Goal: Task Accomplishment & Management: Use online tool/utility

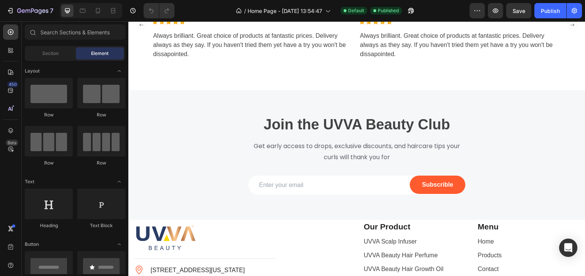
scroll to position [1334, 0]
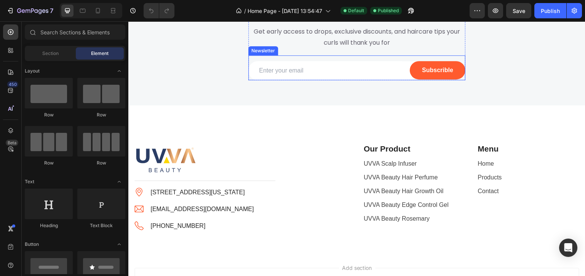
click at [455, 80] on div "Email Field Subscrible Submit Button Row Newsletter" at bounding box center [356, 67] width 217 height 25
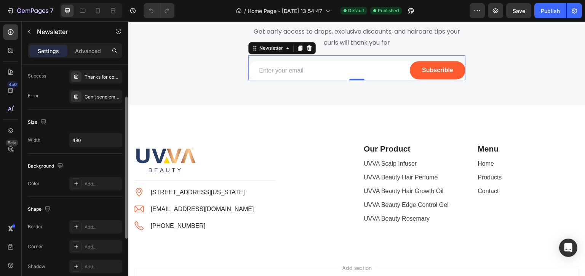
scroll to position [0, 0]
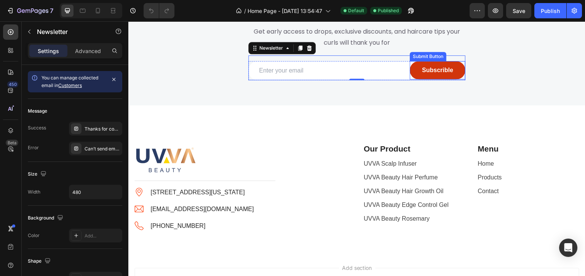
click at [411, 79] on button "Subscrible" at bounding box center [438, 70] width 56 height 18
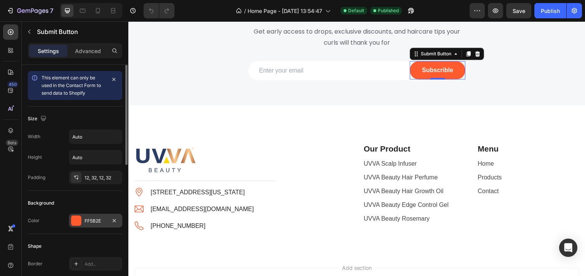
click at [80, 221] on div at bounding box center [76, 220] width 10 height 10
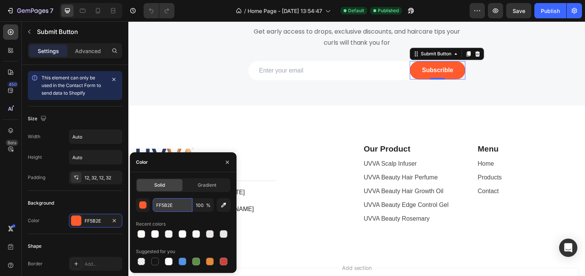
click at [163, 203] on input "FF5B2E" at bounding box center [173, 205] width 40 height 14
paste input "283b5f"
type input "283b5f"
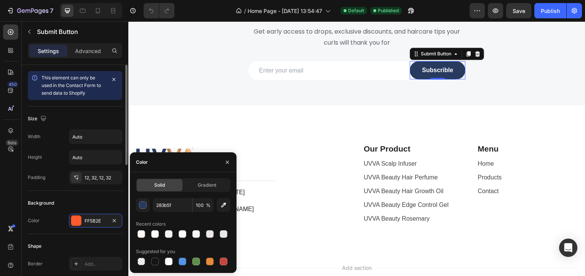
click at [93, 234] on div "Shape Border Add... Corner 60, 60, 60, 60 Shadow Add..." at bounding box center [75, 275] width 95 height 83
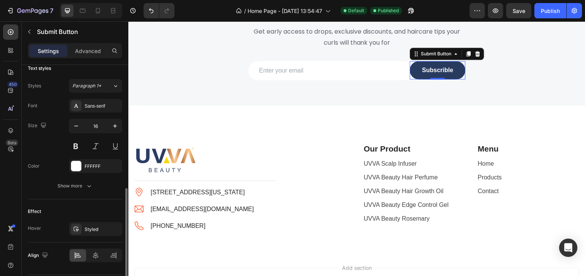
scroll to position [306, 0]
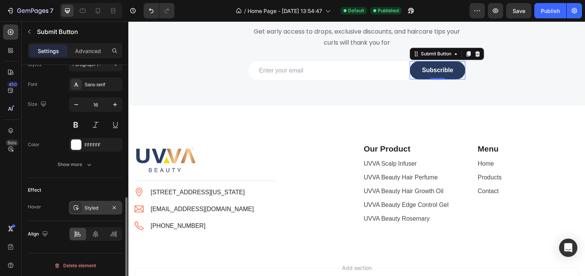
click at [90, 209] on div "Styled" at bounding box center [96, 207] width 22 height 7
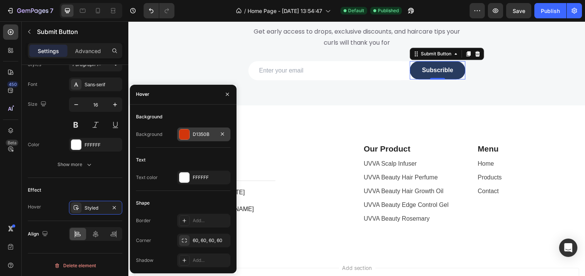
click at [186, 133] on div at bounding box center [184, 134] width 10 height 10
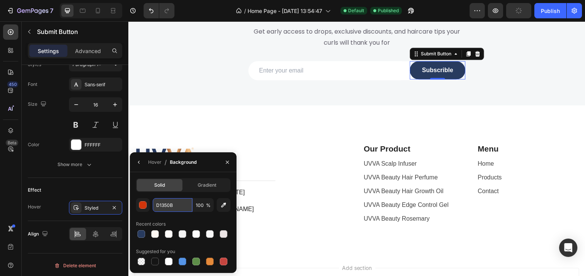
click at [161, 205] on input "D1350B" at bounding box center [173, 205] width 40 height 14
paste input "283b5f"
type input "283b5f"
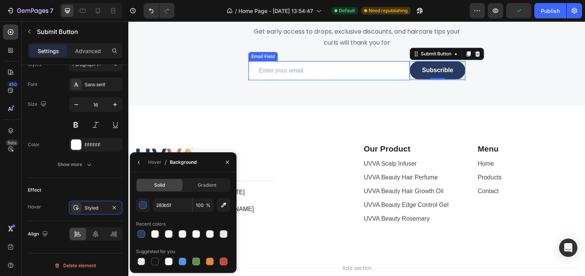
click at [304, 80] on input "email" at bounding box center [329, 70] width 162 height 19
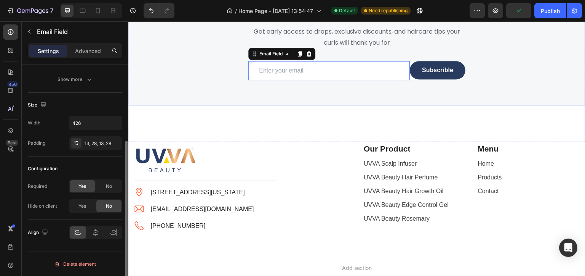
scroll to position [0, 0]
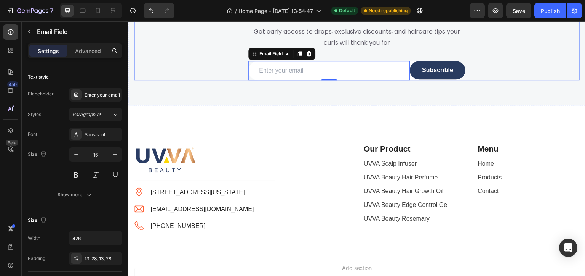
click at [503, 80] on div "Join the UVVA Beauty Club Heading Get early access to drops, exclusive discount…" at bounding box center [357, 40] width 446 height 79
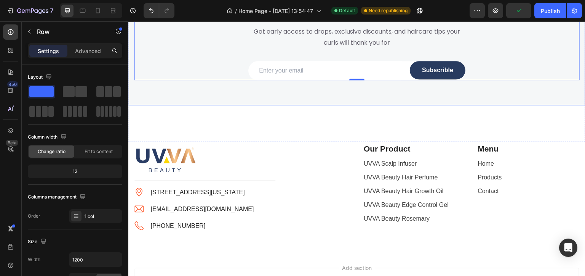
click at [248, 105] on div "Overlay" at bounding box center [356, 41] width 457 height 130
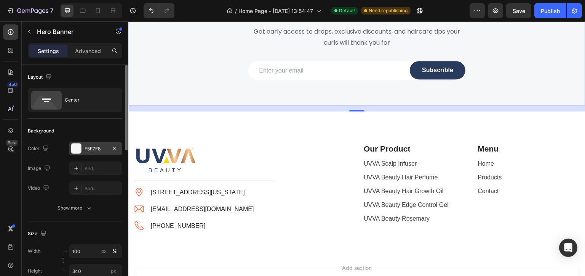
click at [78, 148] on div at bounding box center [76, 148] width 10 height 10
click at [76, 147] on div at bounding box center [76, 148] width 10 height 10
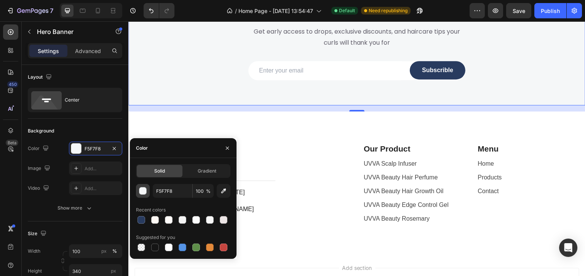
click at [147, 192] on button "button" at bounding box center [143, 191] width 14 height 14
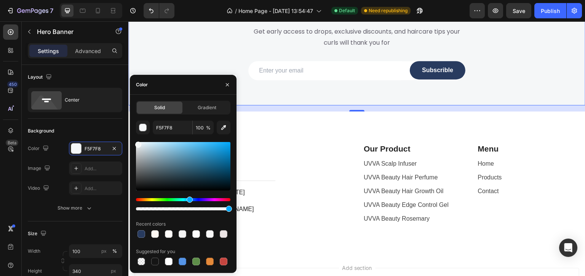
click at [140, 145] on div at bounding box center [138, 144] width 6 height 6
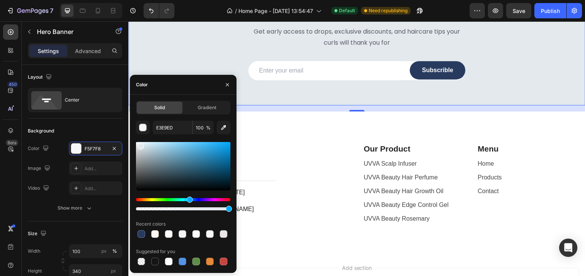
click at [136, 143] on div at bounding box center [183, 166] width 95 height 48
type input "EAECED"
click at [138, 145] on div at bounding box center [138, 146] width 6 height 6
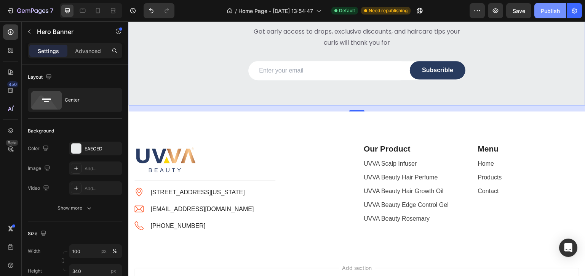
click at [553, 16] on button "Publish" at bounding box center [551, 10] width 32 height 15
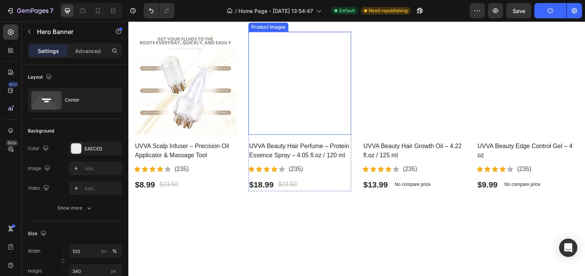
scroll to position [838, 0]
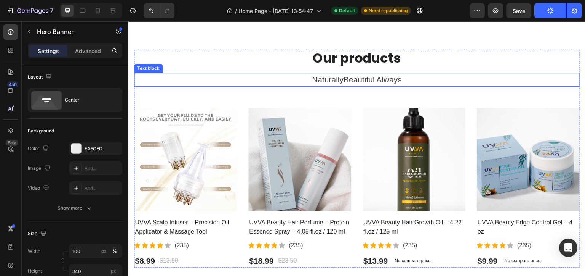
click at [172, 75] on p "NaturallyBeautiful Always" at bounding box center [357, 80] width 444 height 12
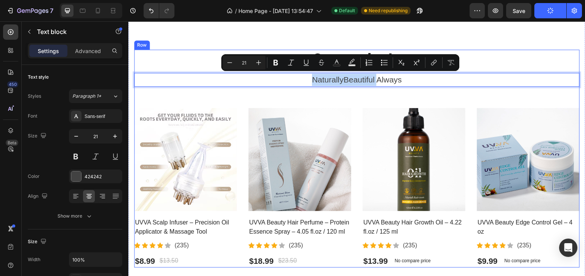
click at [142, 100] on div "Our products Heading NaturallyBeautiful Always Text block 56 Product Images UVV…" at bounding box center [357, 159] width 446 height 218
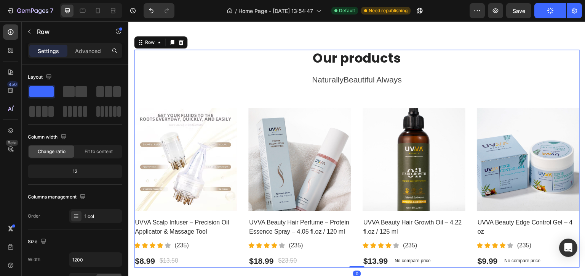
click at [142, 100] on div "Our products Heading NaturallyBeautiful Always Text block Product Images UVVA S…" at bounding box center [357, 159] width 446 height 218
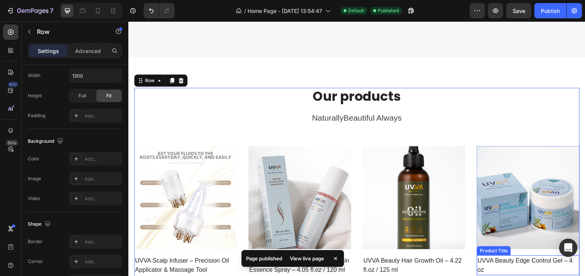
scroll to position [915, 0]
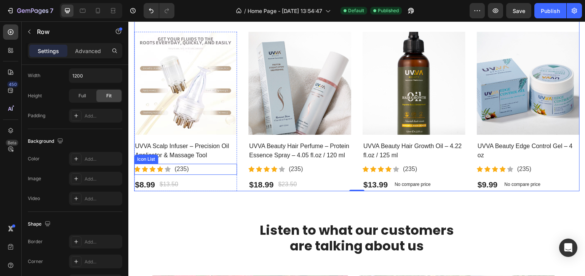
click at [234, 168] on div "Icon Icon Icon Icon Icon Icon List Hoz (235) Text block" at bounding box center [185, 168] width 103 height 11
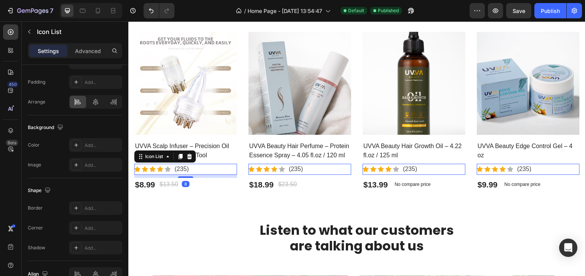
scroll to position [0, 0]
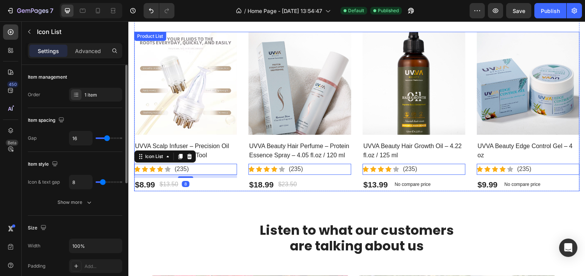
click at [237, 176] on div "Product Images UVVA Scalp Infuser – Precision Oil Applicator & Massage Tool Pro…" at bounding box center [357, 112] width 446 height 160
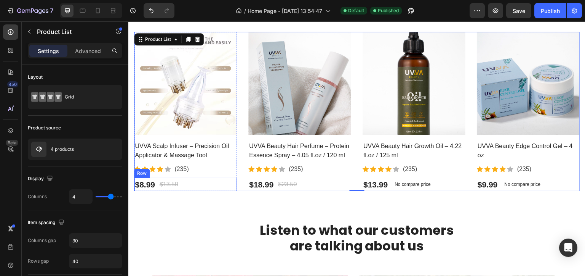
click at [233, 178] on div "$8.99 Product Price Product Price $13.50 Compare Price Compare Price Row" at bounding box center [185, 185] width 103 height 14
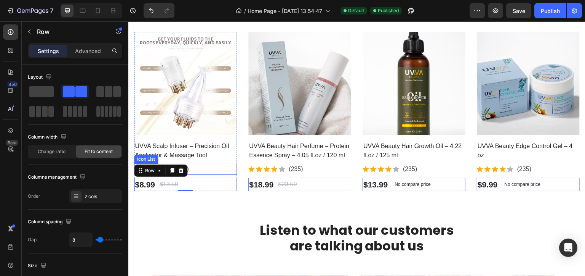
click at [233, 160] on div "Product Images UVVA Scalp Infuser – Precision Oil Applicator & Massage Tool Pro…" at bounding box center [185, 112] width 103 height 160
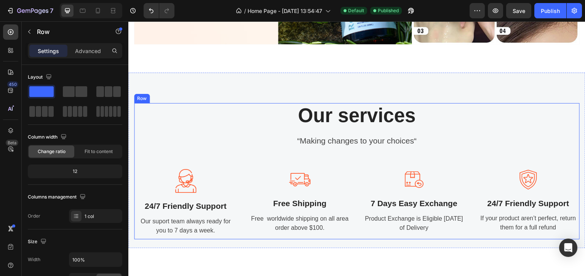
scroll to position [381, 0]
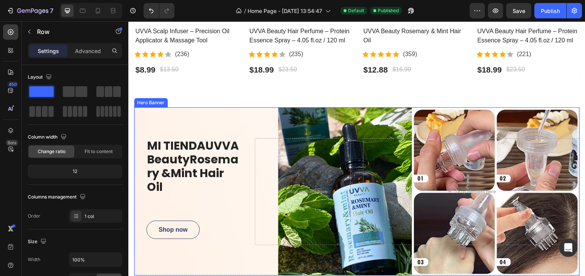
click at [154, 110] on div "Overlay" at bounding box center [357, 191] width 446 height 168
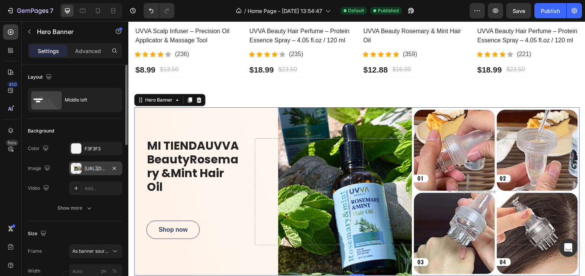
click at [75, 171] on div at bounding box center [76, 168] width 11 height 11
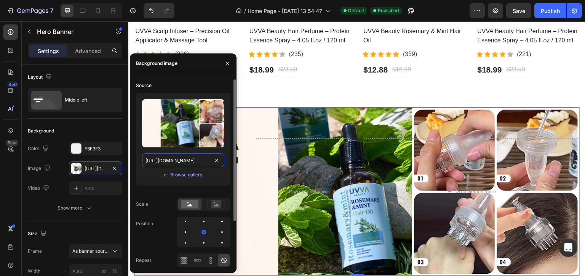
click at [182, 160] on input "https://cdn.shopify.com/s/files/1/0581/9380/5392/files/gempages_585941540086481…" at bounding box center [183, 160] width 82 height 14
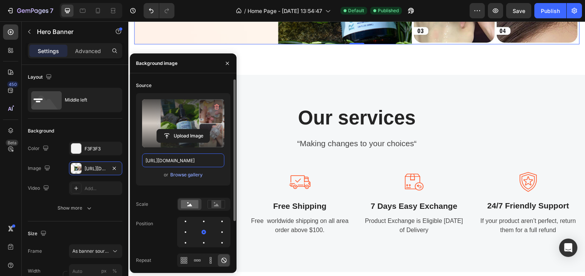
scroll to position [457, 0]
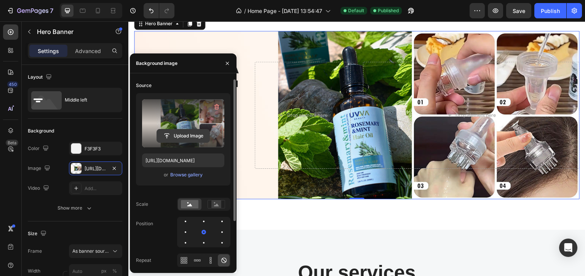
click at [180, 131] on input "file" at bounding box center [183, 135] width 53 height 13
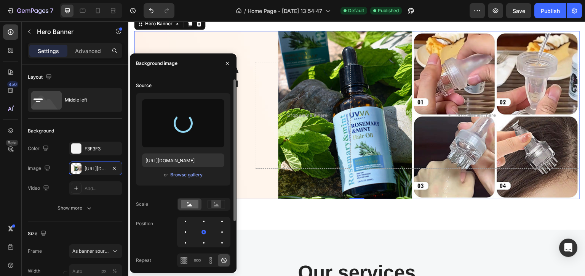
type input "https://cdn.shopify.com/s/files/1/0581/9380/5392/files/gempages_585941540086481…"
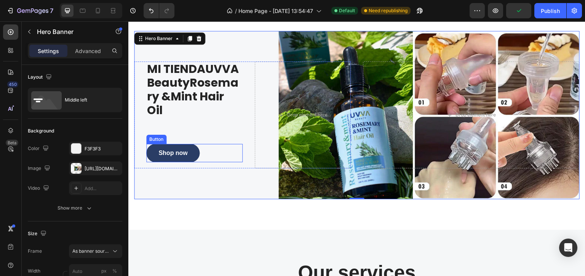
click at [192, 147] on button "Shop now" at bounding box center [172, 153] width 53 height 18
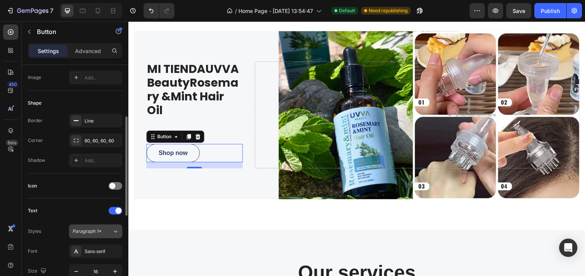
scroll to position [73, 0]
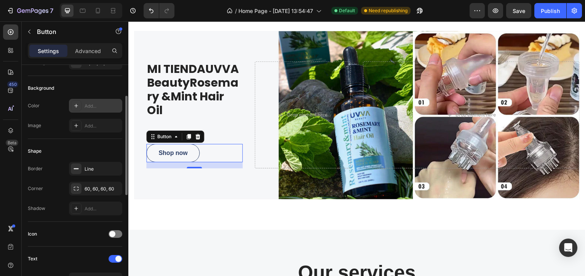
click at [79, 105] on div at bounding box center [76, 105] width 11 height 11
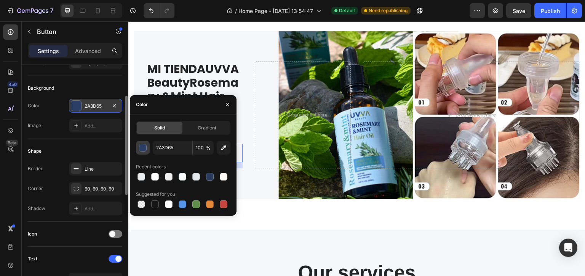
click at [143, 147] on div "button" at bounding box center [143, 148] width 8 height 8
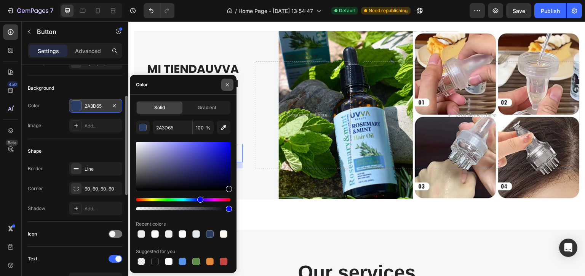
click at [227, 84] on icon "button" at bounding box center [227, 85] width 6 height 6
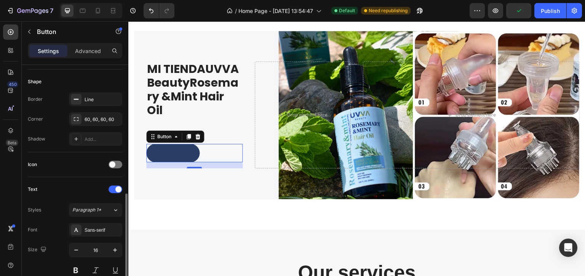
scroll to position [190, 0]
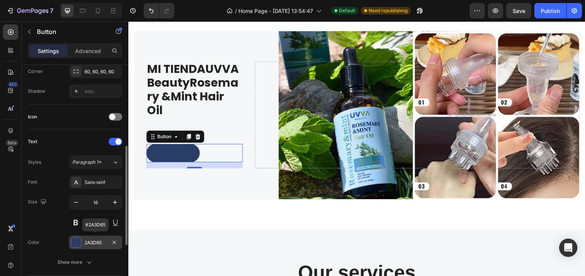
click at [76, 242] on div at bounding box center [76, 242] width 10 height 10
click at [76, 241] on div at bounding box center [76, 242] width 10 height 10
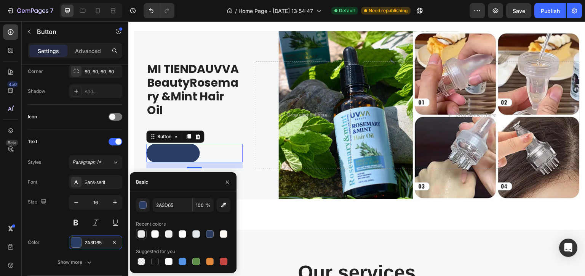
click at [146, 234] on div at bounding box center [141, 233] width 9 height 9
type input "EAECED"
click at [550, 12] on div "Publish" at bounding box center [550, 11] width 19 height 8
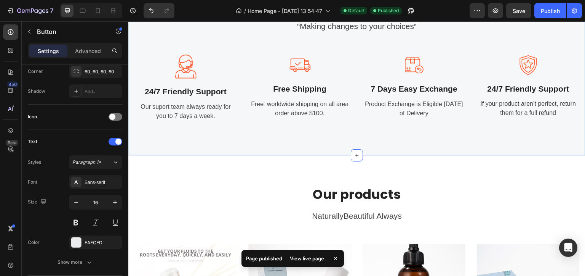
scroll to position [800, 0]
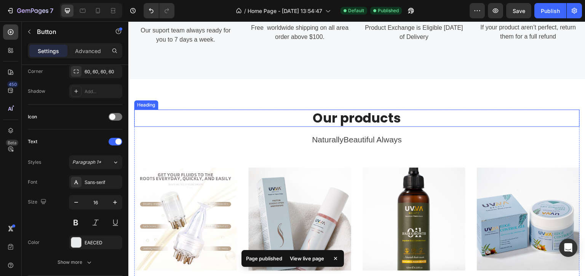
click at [328, 114] on h2 "Our products" at bounding box center [357, 117] width 446 height 17
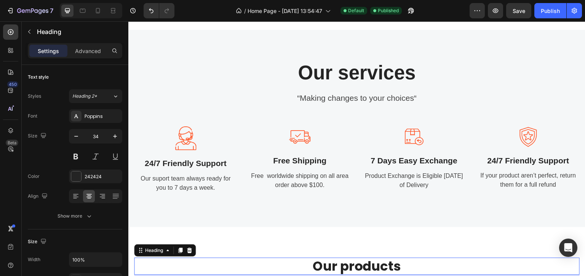
scroll to position [648, 0]
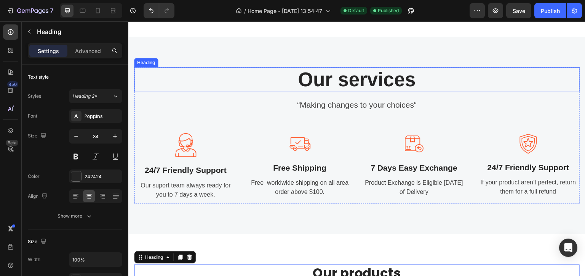
click at [327, 77] on p "Our services" at bounding box center [357, 79] width 444 height 23
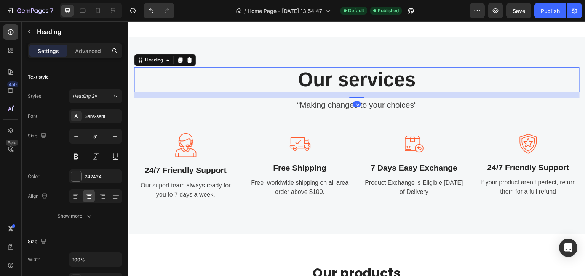
click at [327, 77] on p "Our services" at bounding box center [357, 79] width 444 height 23
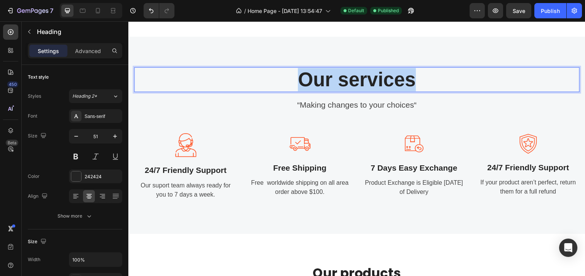
click at [327, 77] on p "Our services" at bounding box center [357, 79] width 444 height 23
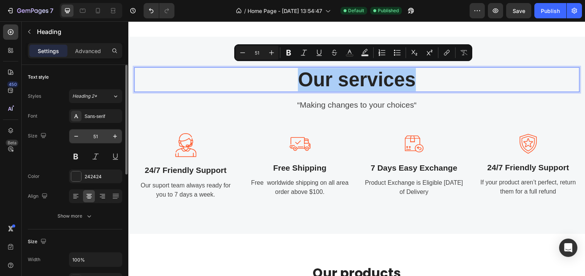
click at [95, 135] on input "51" at bounding box center [95, 136] width 25 height 14
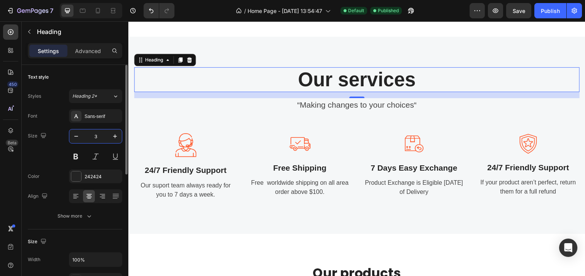
type input "34"
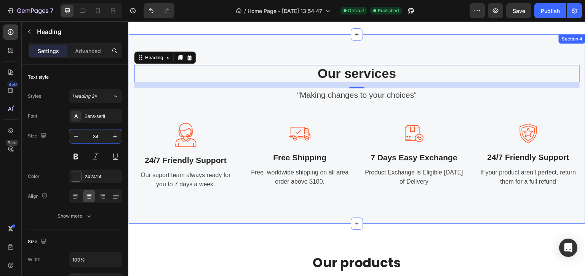
scroll to position [686, 0]
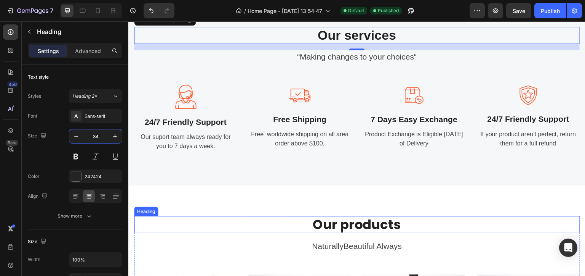
click at [346, 224] on h2 "Our products" at bounding box center [357, 224] width 446 height 17
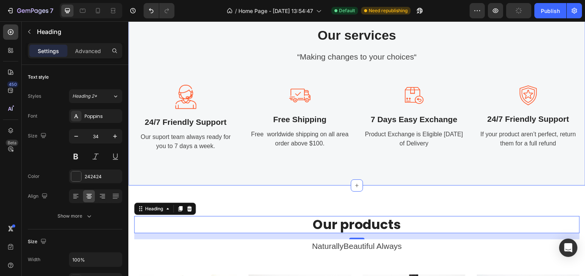
scroll to position [648, 0]
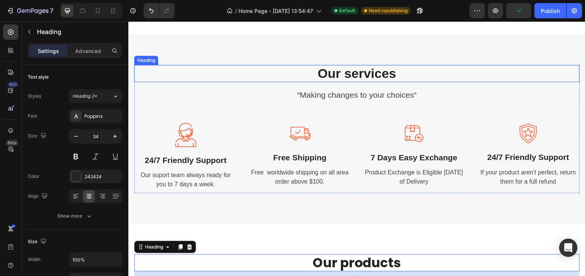
click at [345, 72] on h2 "Our services" at bounding box center [357, 73] width 446 height 17
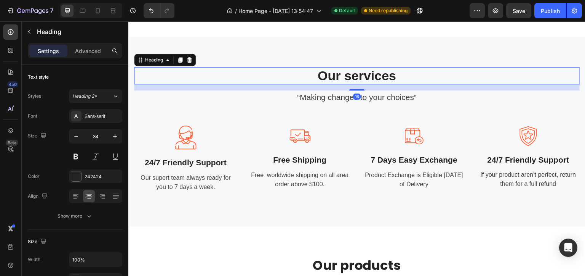
click at [345, 72] on h2 "Our services" at bounding box center [357, 75] width 446 height 17
click at [345, 72] on p "Our services" at bounding box center [357, 76] width 444 height 16
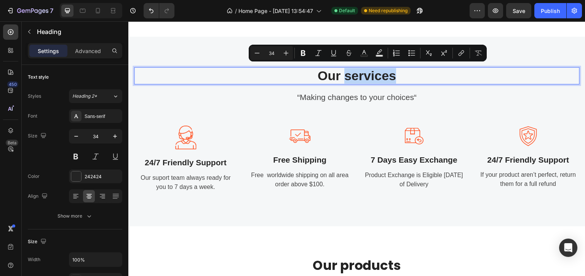
click at [347, 75] on p "Our services" at bounding box center [357, 76] width 444 height 16
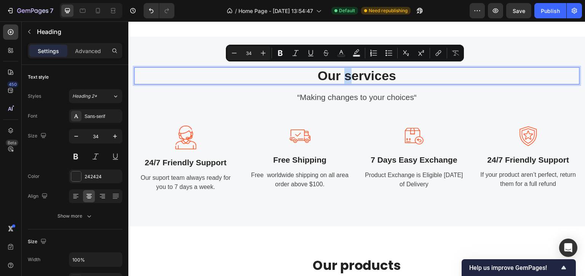
click at [345, 75] on p "Our services" at bounding box center [357, 76] width 444 height 16
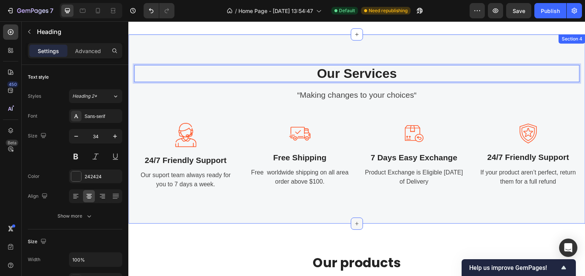
scroll to position [724, 0]
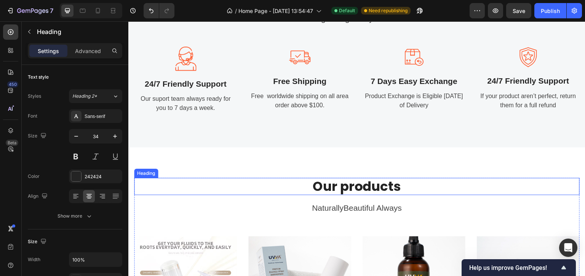
click at [340, 185] on h2 "Our products" at bounding box center [357, 186] width 446 height 17
click at [340, 184] on h2 "Our products" at bounding box center [357, 186] width 446 height 17
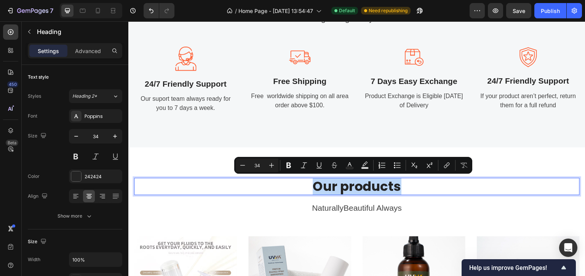
click at [342, 184] on p "Our products" at bounding box center [357, 186] width 444 height 16
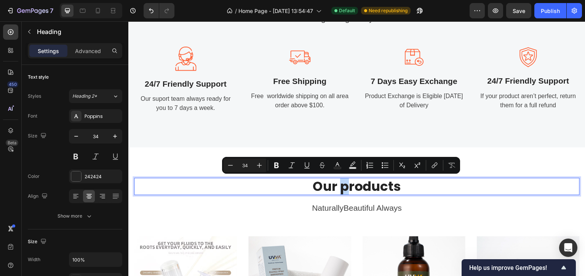
drag, startPoint x: 345, startPoint y: 185, endPoint x: 338, endPoint y: 188, distance: 7.0
click at [338, 188] on p "Our products" at bounding box center [357, 186] width 444 height 16
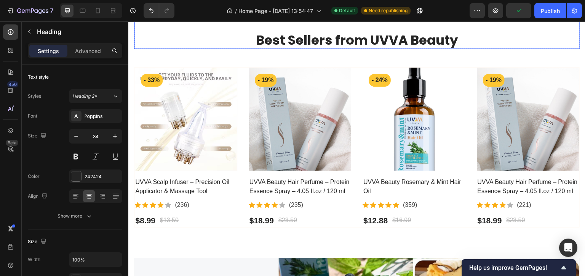
scroll to position [343, 0]
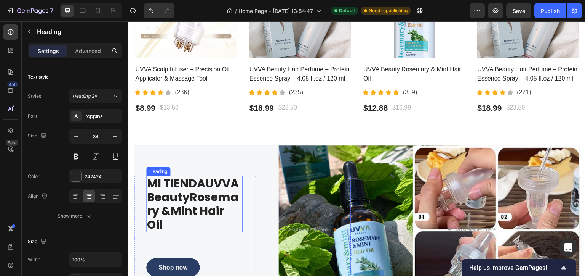
click at [197, 189] on h2 "MI TIENDAUVVA BeautyRosemary &Mint Hair Oil" at bounding box center [194, 204] width 96 height 56
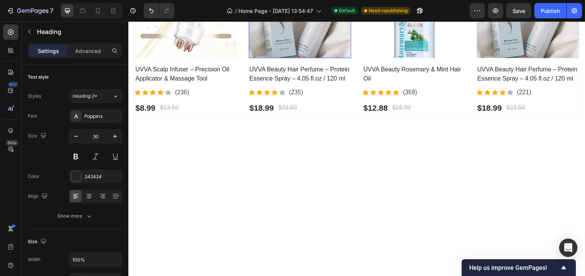
scroll to position [191, 0]
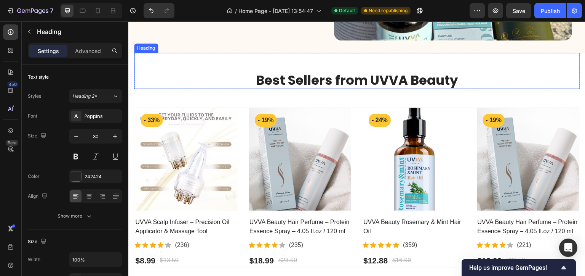
click at [330, 82] on h2 "Best Sellers from UVVA Beauty" at bounding box center [357, 80] width 446 height 17
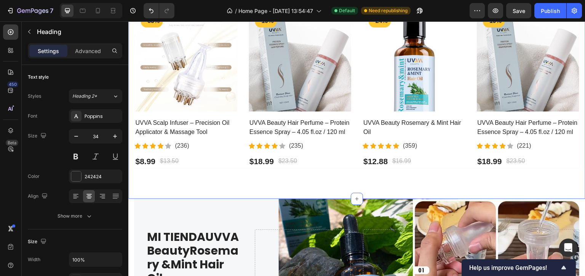
scroll to position [305, 0]
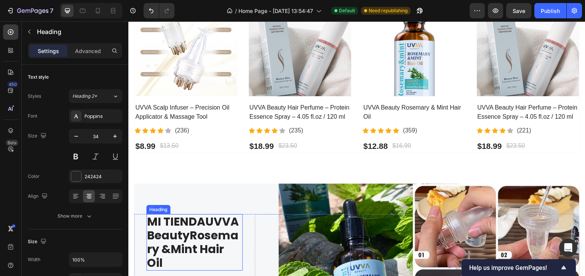
click at [194, 224] on h2 "MI TIENDAUVVA BeautyRosemary &Mint Hair Oil" at bounding box center [194, 242] width 96 height 56
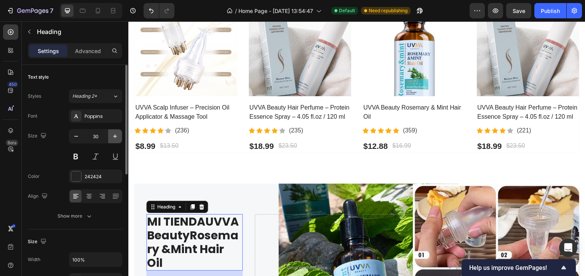
click at [115, 137] on icon "button" at bounding box center [115, 136] width 8 height 8
click at [115, 136] on icon "button" at bounding box center [115, 136] width 4 height 4
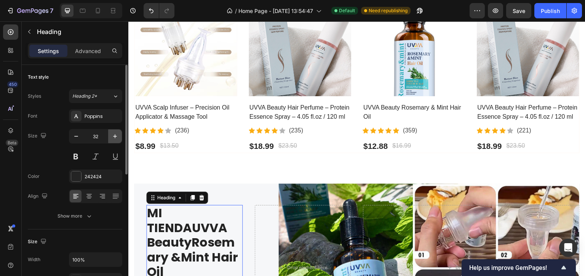
click at [115, 136] on icon "button" at bounding box center [115, 136] width 4 height 4
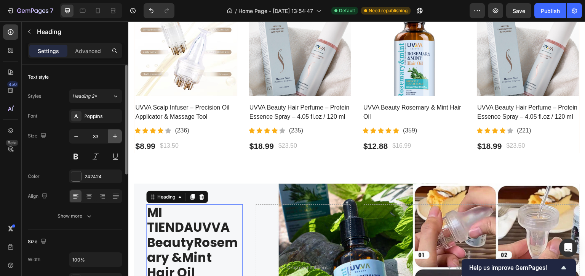
click at [115, 136] on icon "button" at bounding box center [115, 136] width 4 height 4
type input "34"
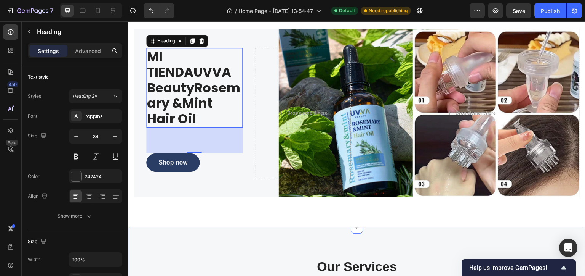
scroll to position [534, 0]
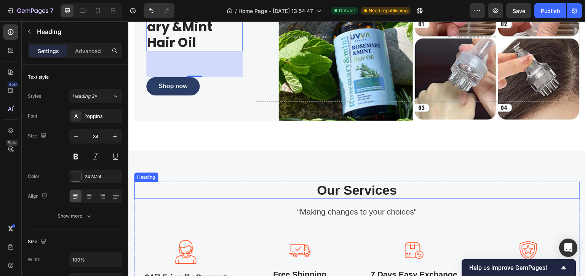
click at [349, 190] on h2 "Our Services" at bounding box center [357, 189] width 446 height 17
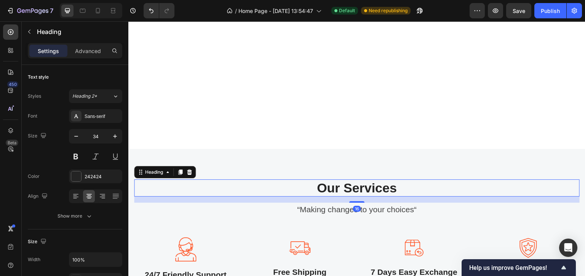
scroll to position [724, 0]
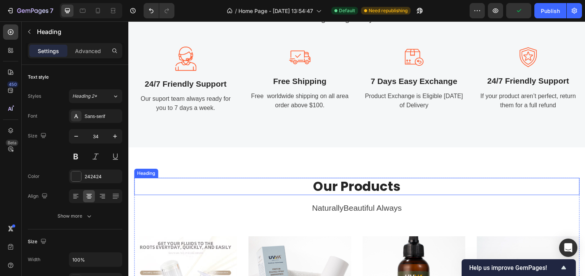
click at [348, 185] on h2 "Our Products" at bounding box center [357, 186] width 446 height 17
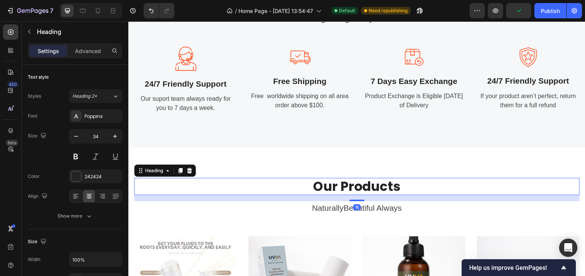
click at [348, 185] on h2 "Our Products" at bounding box center [357, 186] width 446 height 17
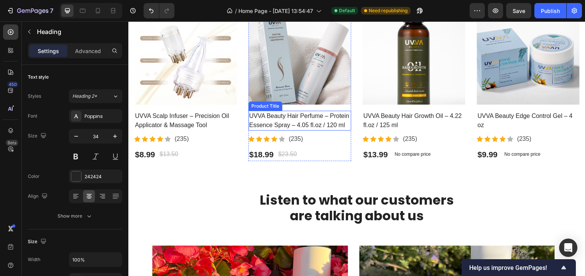
scroll to position [1029, 0]
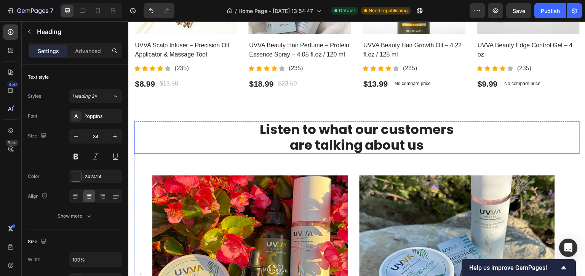
click at [330, 137] on h2 "Listen to what our customers are talking about us" at bounding box center [357, 137] width 446 height 33
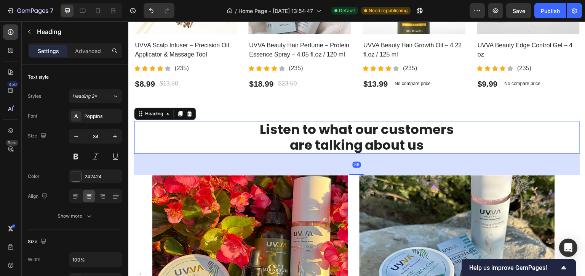
click at [330, 136] on h2 "Listen to what our customers are talking about us" at bounding box center [357, 137] width 446 height 33
click at [330, 136] on p "Listen to what our customers are talking about us" at bounding box center [357, 137] width 444 height 31
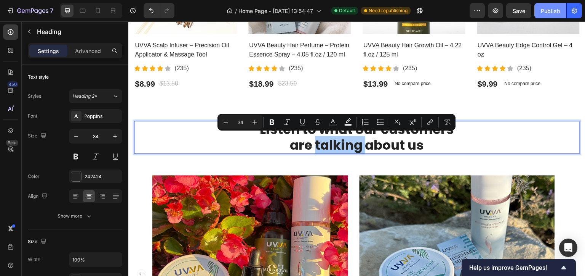
click at [555, 13] on div "Publish" at bounding box center [550, 11] width 19 height 8
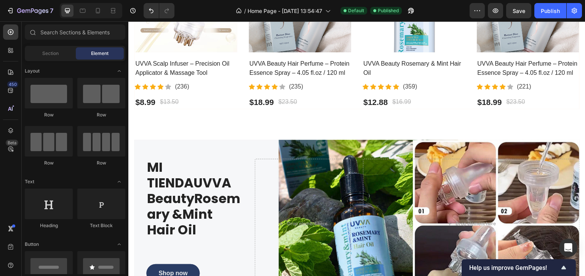
scroll to position [421, 0]
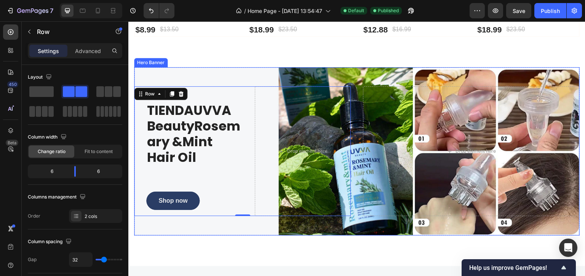
click at [170, 77] on div "Overlay" at bounding box center [357, 151] width 446 height 168
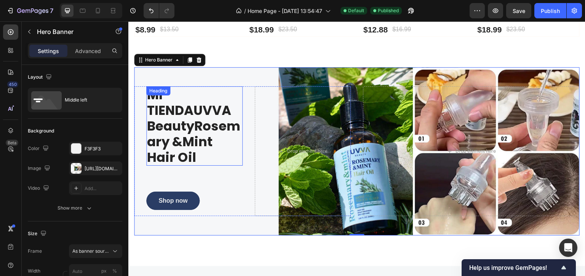
click at [161, 89] on div "Heading" at bounding box center [158, 90] width 21 height 7
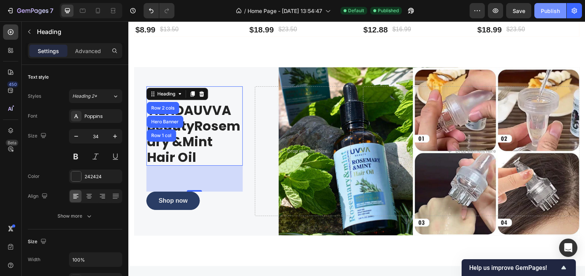
click at [542, 16] on button "Publish" at bounding box center [551, 10] width 32 height 15
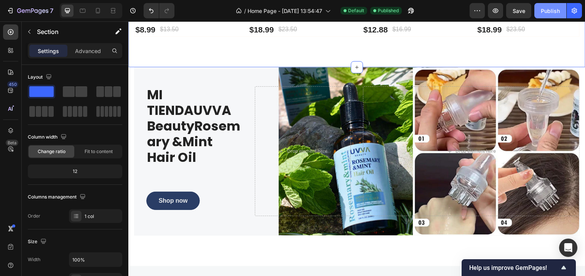
click at [549, 14] on div "Publish" at bounding box center [550, 11] width 19 height 8
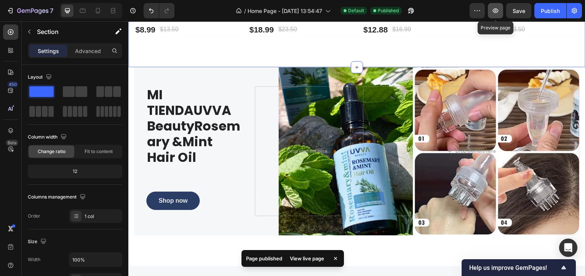
click at [501, 11] on button "button" at bounding box center [495, 10] width 15 height 15
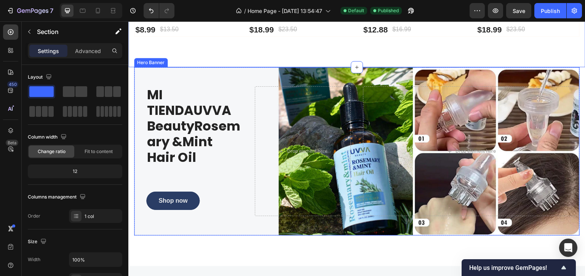
click at [180, 79] on div "Overlay" at bounding box center [357, 151] width 446 height 168
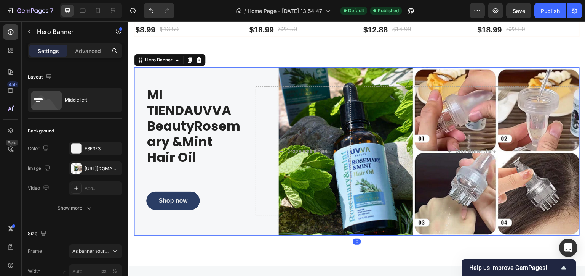
click at [220, 81] on div "Overlay" at bounding box center [357, 151] width 446 height 168
click at [81, 170] on div at bounding box center [76, 168] width 11 height 11
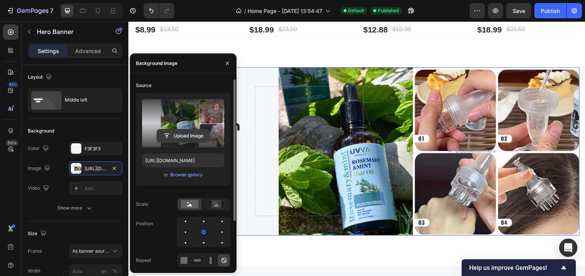
click at [183, 130] on input "file" at bounding box center [183, 135] width 53 height 13
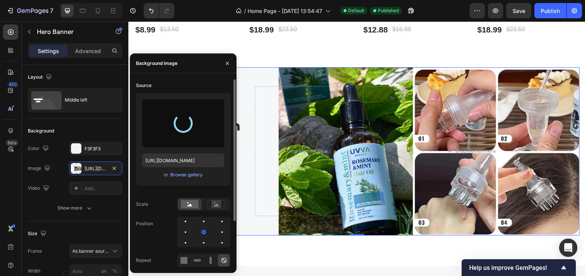
type input "https://cdn.shopify.com/s/files/1/0581/9380/5392/files/gempages_585941540086481…"
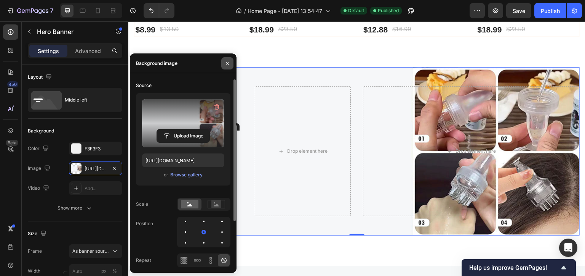
click at [230, 63] on icon "button" at bounding box center [227, 63] width 6 height 6
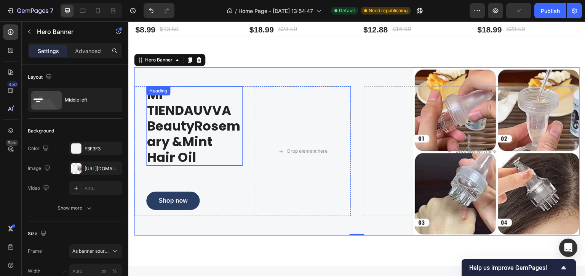
click at [155, 89] on div "Heading" at bounding box center [158, 90] width 21 height 7
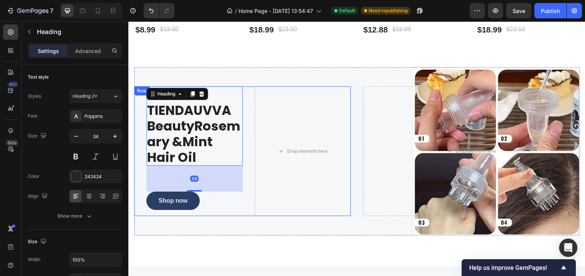
click at [139, 88] on div "Row" at bounding box center [142, 90] width 13 height 7
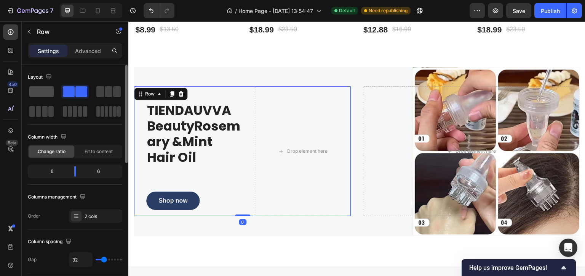
click at [38, 95] on span at bounding box center [41, 91] width 24 height 11
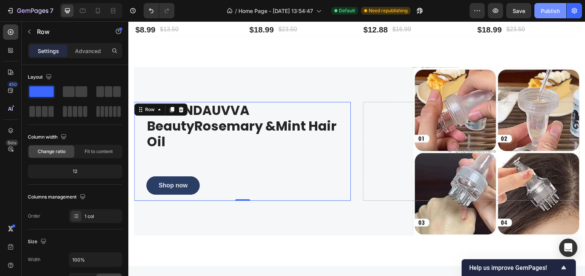
click at [546, 11] on div "Publish" at bounding box center [550, 11] width 19 height 8
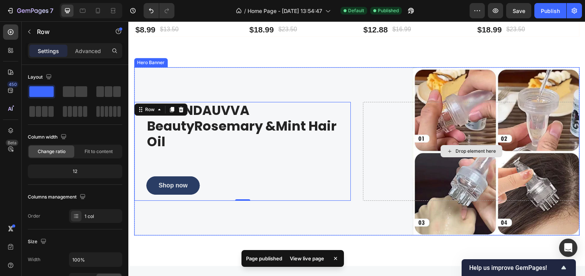
click at [365, 106] on div "Drop element here" at bounding box center [471, 151] width 217 height 98
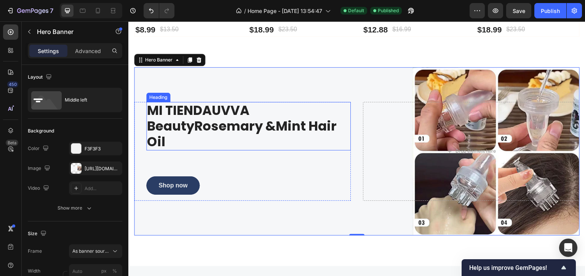
click at [156, 94] on div "Heading" at bounding box center [158, 97] width 21 height 7
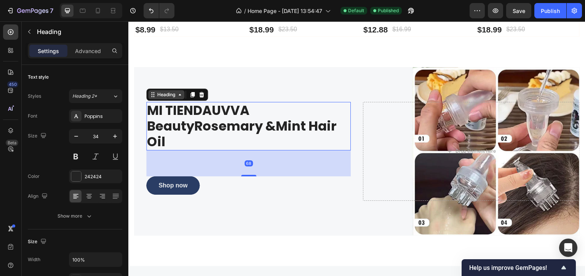
click at [156, 94] on div "Heading" at bounding box center [166, 94] width 21 height 7
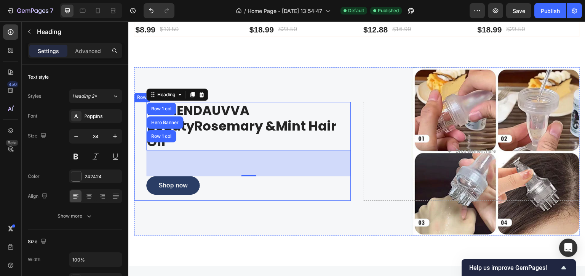
click at [138, 94] on div "Row" at bounding box center [142, 97] width 13 height 7
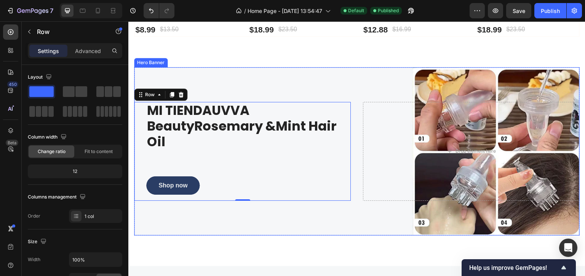
click at [356, 93] on div "Overlay" at bounding box center [357, 151] width 446 height 168
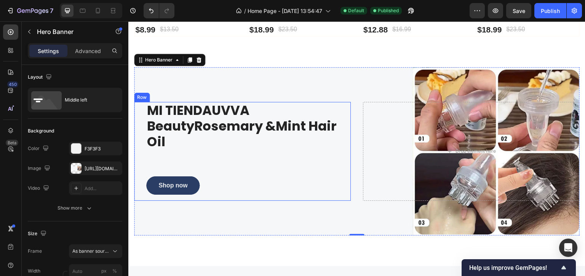
click at [141, 103] on div "MI TIENDAUVVA BeautyRosemary &Mint Hair Oil Heading Shop now Button Row" at bounding box center [242, 151] width 217 height 98
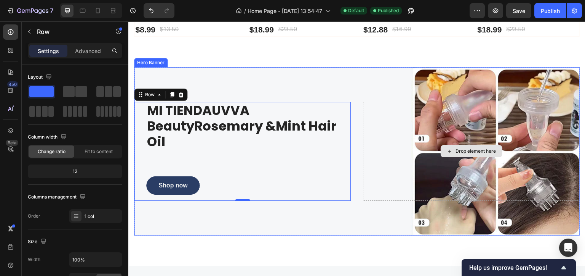
click at [371, 117] on div "Drop element here" at bounding box center [471, 151] width 217 height 98
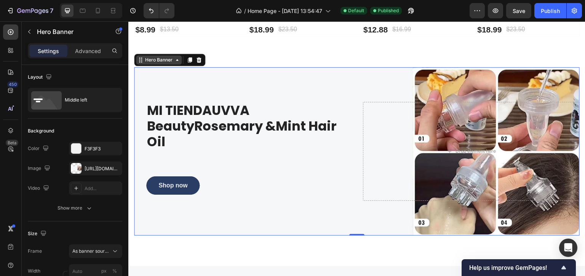
click at [148, 56] on div "Hero Banner" at bounding box center [159, 59] width 30 height 7
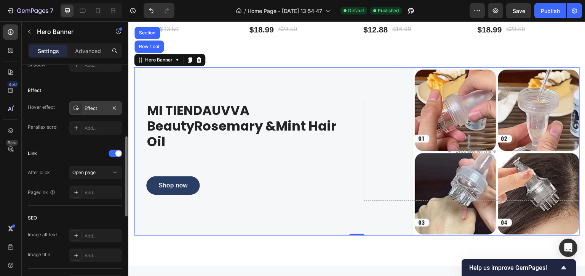
scroll to position [296, 0]
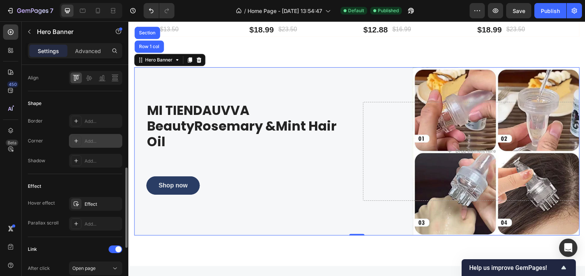
click at [80, 141] on div at bounding box center [76, 140] width 11 height 11
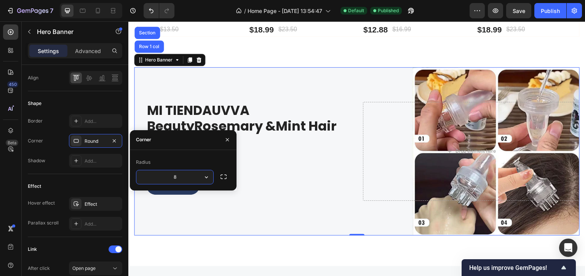
click at [166, 177] on input "8" at bounding box center [174, 177] width 77 height 14
click at [181, 177] on input "8" at bounding box center [174, 177] width 77 height 14
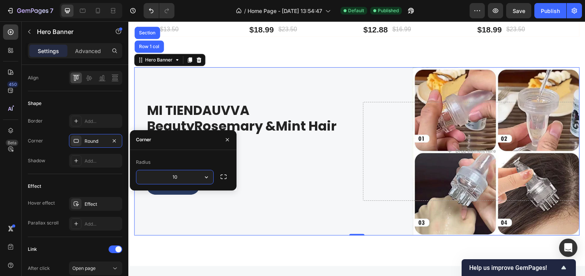
type input "10"
click at [560, 11] on button "Publish" at bounding box center [551, 10] width 32 height 15
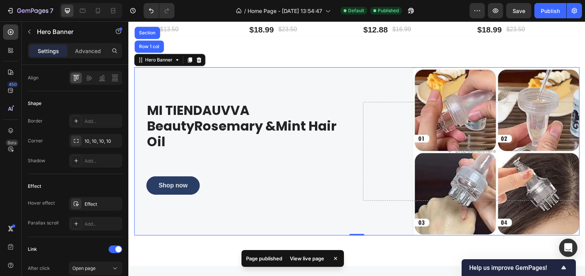
scroll to position [383, 0]
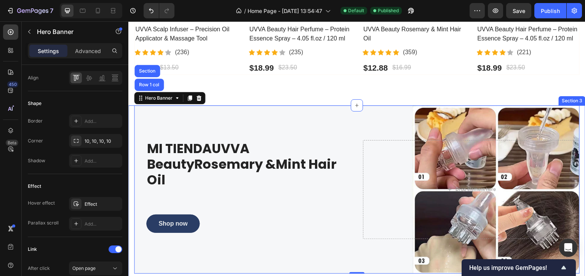
click at [132, 114] on div "MI TIENDAUVVA BeautyRosemary &Mint Hair Oil Heading Shop now Button Row Drop el…" at bounding box center [356, 204] width 457 height 199
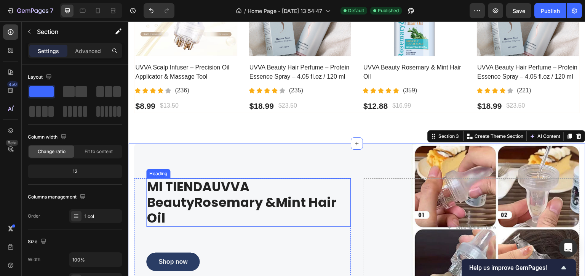
scroll to position [307, 0]
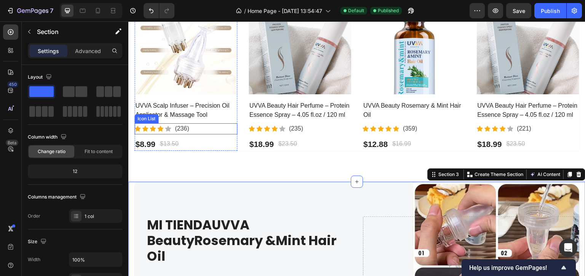
click at [197, 126] on div "Icon Icon Icon Icon Icon Icon List Hoz (236) Text block" at bounding box center [186, 128] width 103 height 11
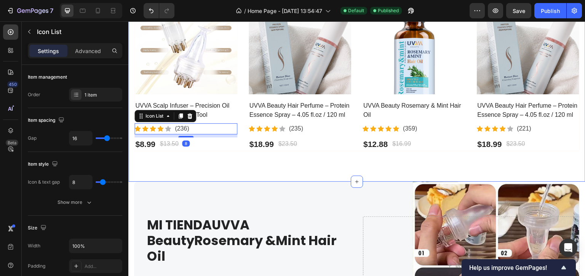
click at [216, 150] on div "Best Sellers from UVVA Beauty Heading Row Product Images - 33% Product Badge Ro…" at bounding box center [356, 58] width 457 height 245
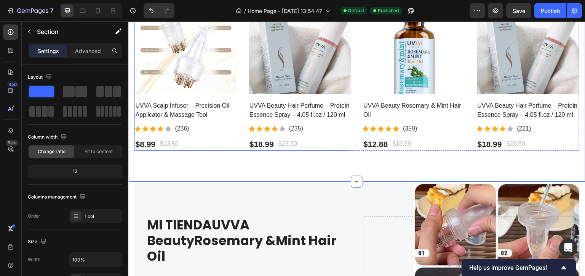
click at [238, 144] on div "Product Images - 33% Product Badge Row UVVA Scalp Infuser – Precision Oil Appli…" at bounding box center [243, 70] width 217 height 159
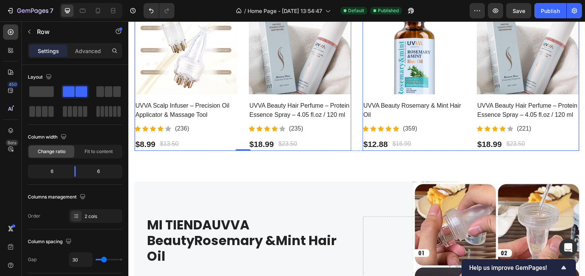
click at [466, 146] on div "Product Images - 24% Product Badge Row UVVA Beauty Rosemary & Mint Hair Oil Pro…" at bounding box center [471, 70] width 217 height 159
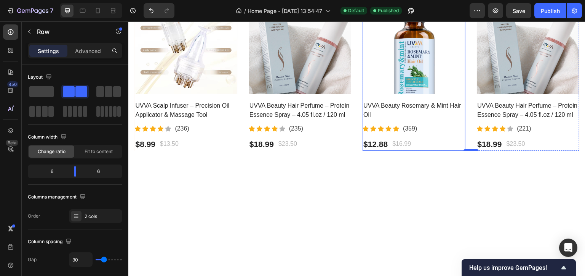
scroll to position [154, 0]
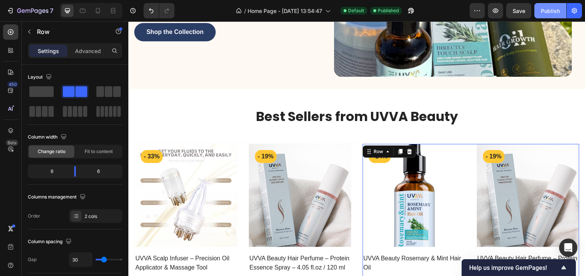
click at [550, 9] on div "Publish" at bounding box center [550, 11] width 19 height 8
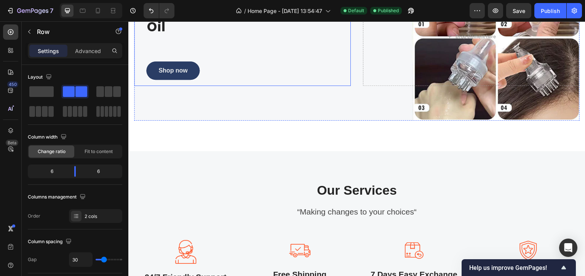
scroll to position [457, 0]
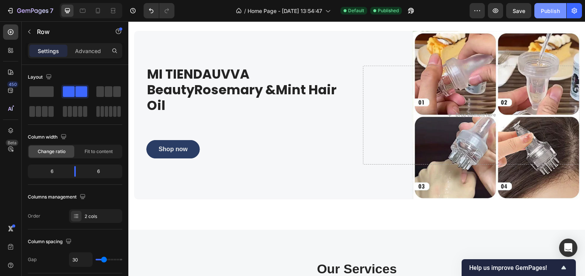
click at [550, 13] on div "Publish" at bounding box center [550, 11] width 19 height 8
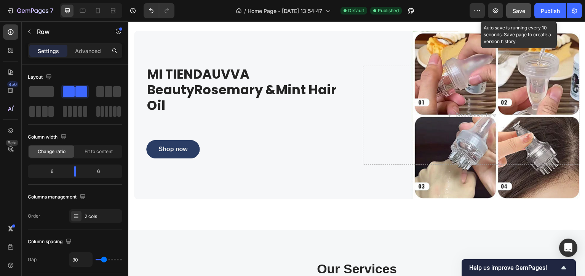
click at [515, 10] on span "Save" at bounding box center [519, 11] width 13 height 6
click at [515, 10] on button "Save" at bounding box center [518, 10] width 25 height 15
click at [518, 11] on span "Save" at bounding box center [519, 11] width 13 height 6
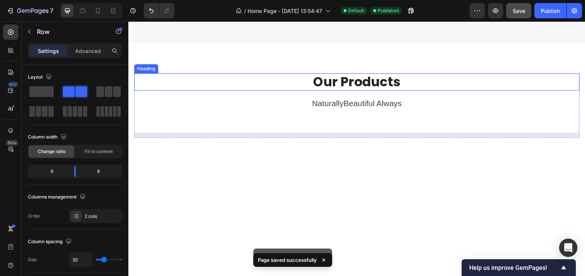
scroll to position [838, 0]
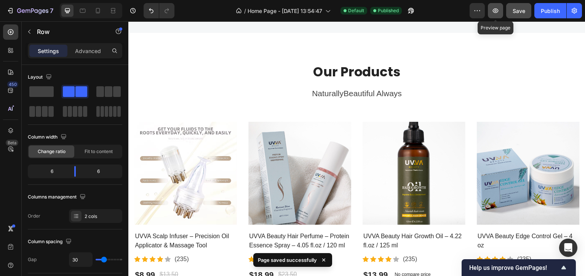
click at [499, 13] on icon "button" at bounding box center [496, 11] width 8 height 8
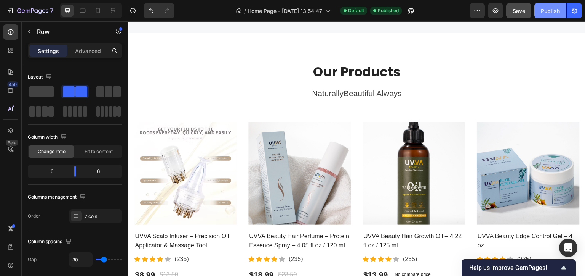
click at [554, 11] on div "Publish" at bounding box center [550, 11] width 19 height 8
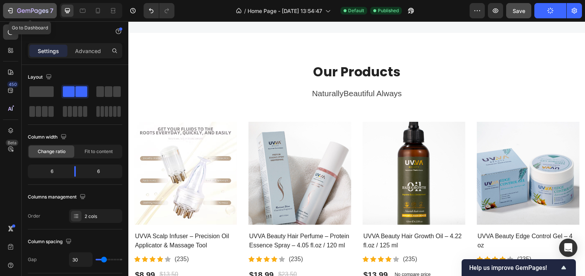
click at [12, 7] on icon "button" at bounding box center [10, 11] width 8 height 8
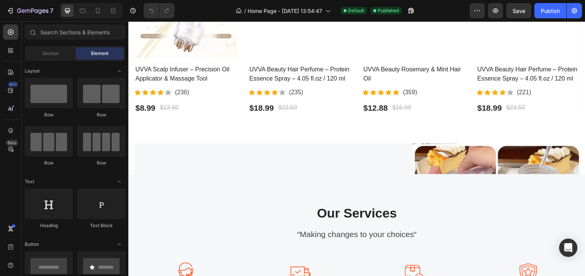
scroll to position [343, 0]
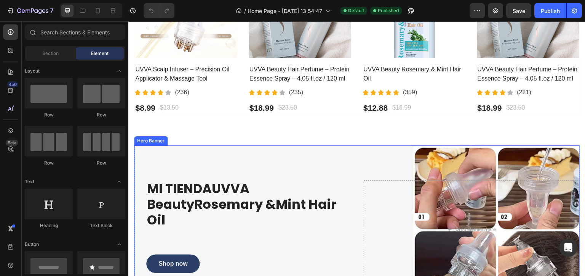
click at [247, 151] on div "Overlay" at bounding box center [357, 229] width 446 height 168
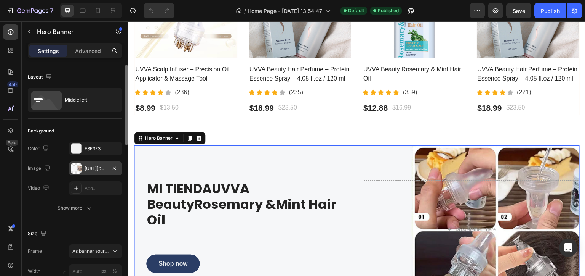
click at [92, 169] on div "https://cdn.shopify.com/s/files/1/0581/9380/5392/files/gempages_585941540086481…" at bounding box center [96, 168] width 22 height 7
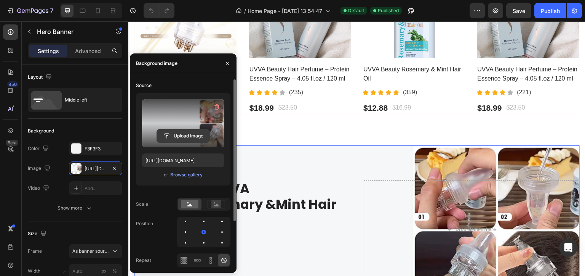
click at [191, 139] on input "file" at bounding box center [183, 135] width 53 height 13
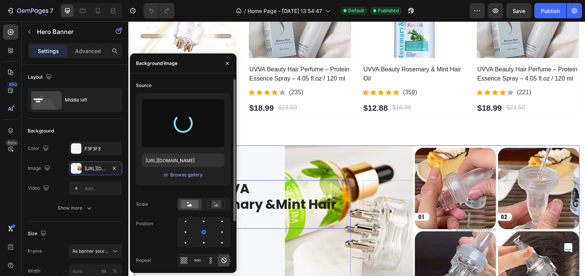
type input "https://cdn.shopify.com/s/files/1/0581/9380/5392/files/gempages_585941540086481…"
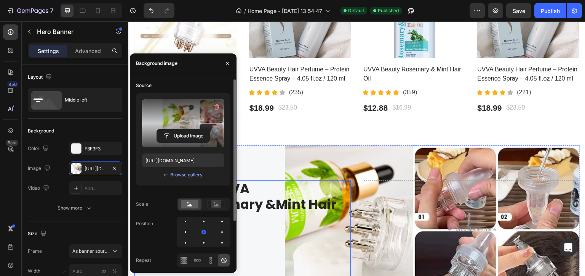
click at [278, 247] on div "MI TIENDAUVVA BeautyRosemary &Mint Hair Oil Heading Shop now Button" at bounding box center [248, 229] width 205 height 98
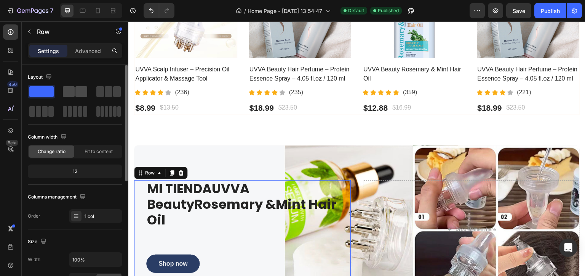
click at [79, 93] on span at bounding box center [81, 91] width 12 height 11
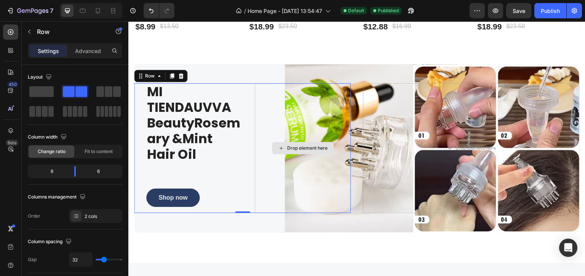
scroll to position [457, 0]
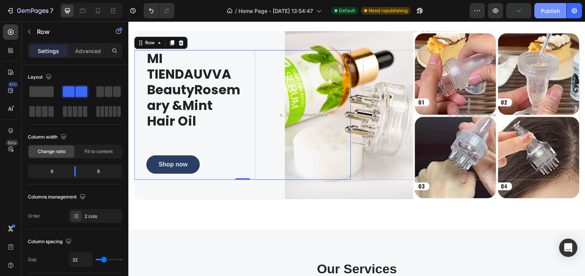
click at [556, 5] on button "Publish" at bounding box center [551, 10] width 32 height 15
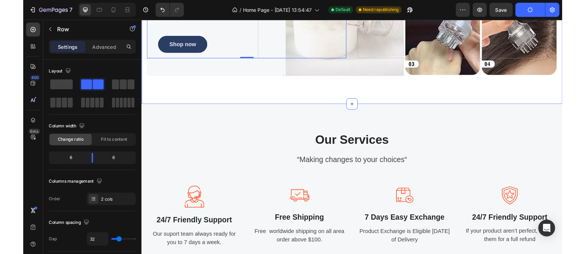
scroll to position [648, 0]
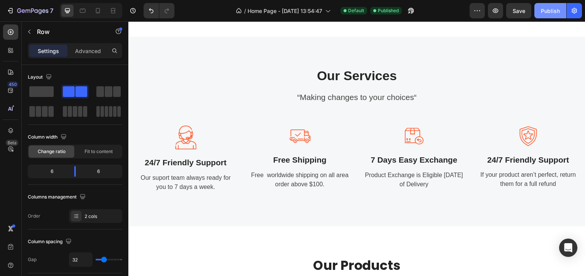
click at [547, 7] on div "Publish" at bounding box center [550, 11] width 19 height 8
click at [178, 141] on img at bounding box center [185, 137] width 21 height 24
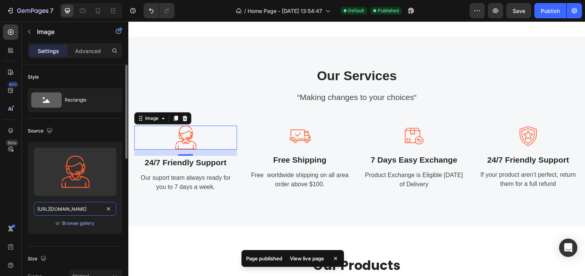
click at [68, 208] on input "https://ucarecdn.com/11d326d8-2cdf-4ebb-9b4c-0cc5cc252dea/-/format/auto/" at bounding box center [75, 209] width 82 height 14
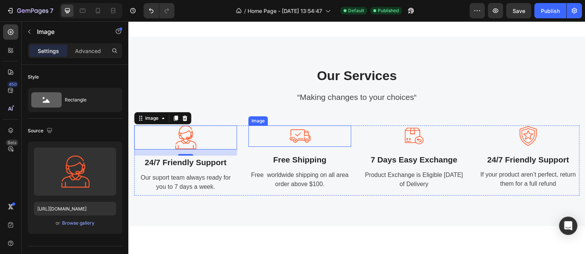
click at [291, 137] on img at bounding box center [299, 136] width 21 height 22
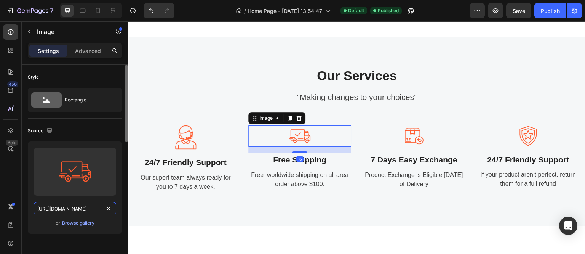
click at [76, 211] on input "https://ucarecdn.com/3246e3bb-be86-4864-acbe-a56f5bc0e4db/-/format/auto/" at bounding box center [75, 209] width 82 height 14
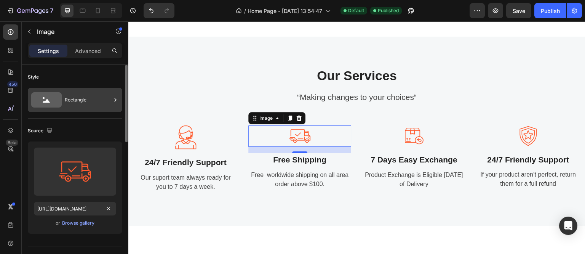
click at [69, 104] on div "Rectangle" at bounding box center [88, 100] width 46 height 18
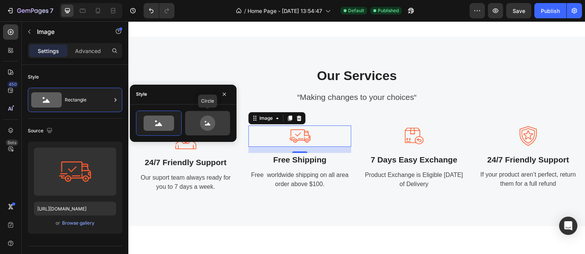
click at [196, 124] on icon at bounding box center [208, 122] width 36 height 15
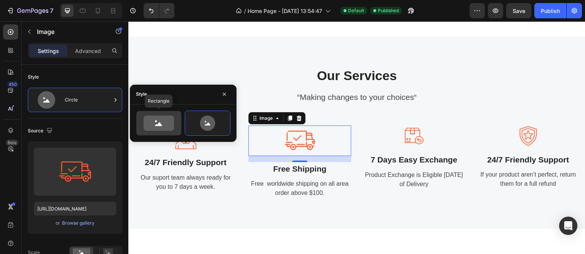
click at [159, 124] on icon at bounding box center [158, 124] width 7 height 4
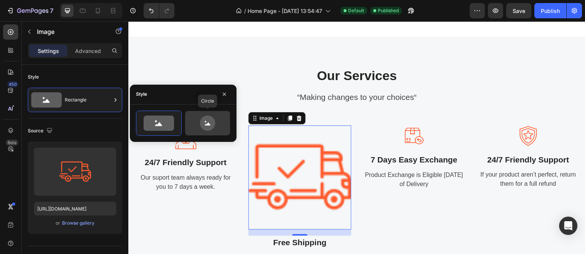
click at [212, 125] on icon at bounding box center [207, 122] width 15 height 15
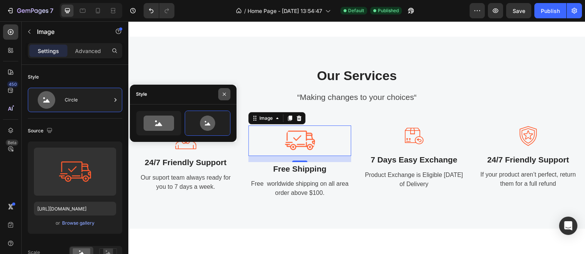
click at [224, 93] on icon "button" at bounding box center [224, 94] width 6 height 6
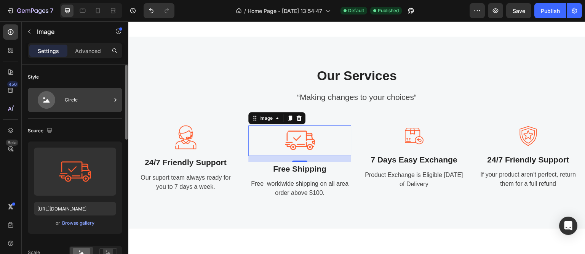
click at [70, 103] on div "Circle" at bounding box center [88, 100] width 46 height 18
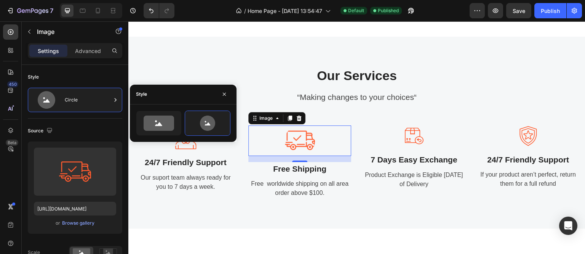
click at [161, 98] on div "Style" at bounding box center [183, 95] width 107 height 20
click at [155, 122] on circle at bounding box center [156, 121] width 2 height 2
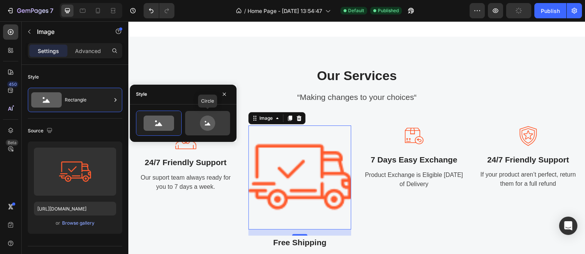
click at [205, 124] on icon at bounding box center [208, 123] width 6 height 3
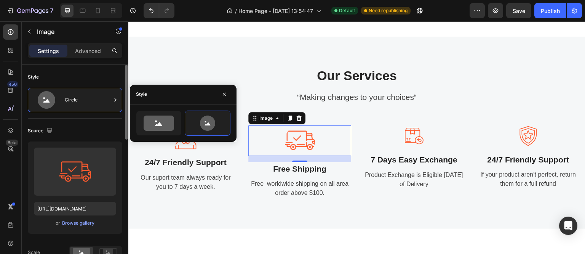
click at [42, 74] on div "Style" at bounding box center [75, 77] width 95 height 12
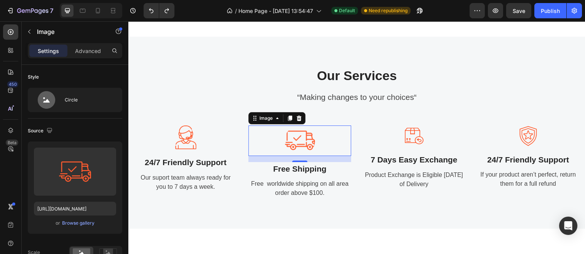
type input "100"
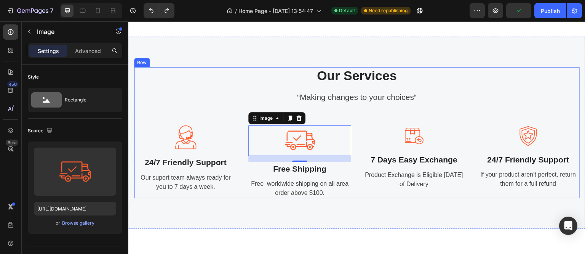
click at [201, 103] on div "Our Services Heading “Making changes to your choices“ Text block Image 24/7 Fri…" at bounding box center [357, 132] width 446 height 131
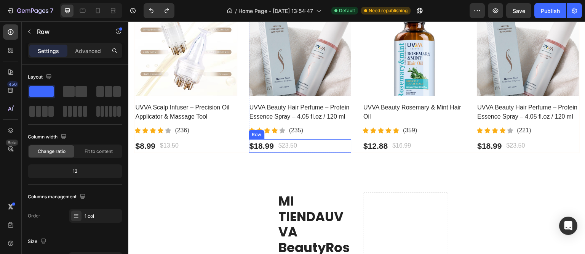
scroll to position [152, 0]
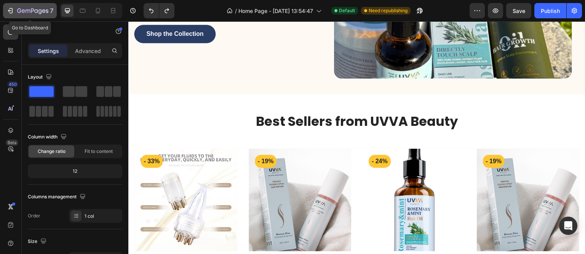
click at [11, 10] on icon "button" at bounding box center [10, 11] width 8 height 8
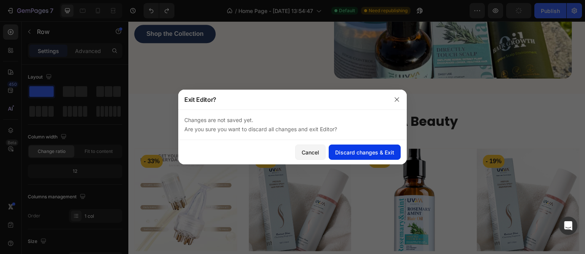
click at [359, 155] on div "Discard changes & Exit" at bounding box center [364, 152] width 59 height 8
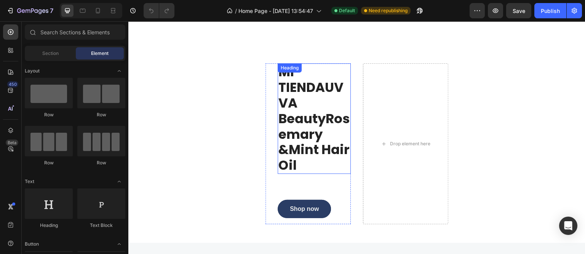
scroll to position [457, 0]
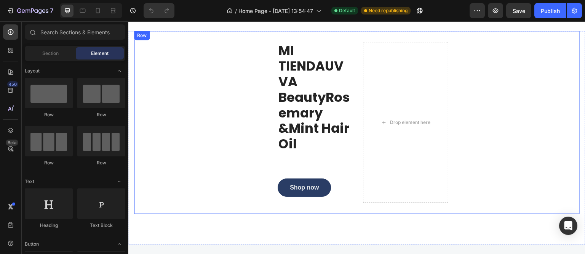
click at [183, 90] on div "MI TIENDAUVVA BeautyRosemary &Mint Hair Oil Heading Shop now Button Row Drop el…" at bounding box center [357, 122] width 446 height 183
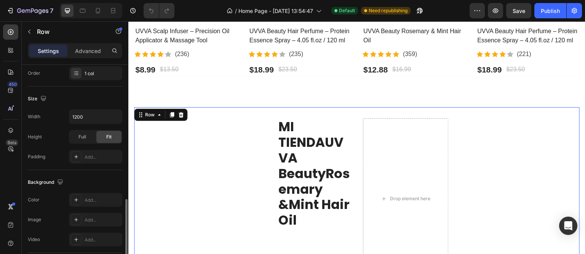
scroll to position [190, 0]
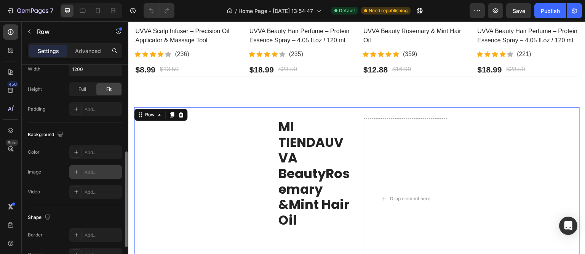
click at [75, 170] on icon at bounding box center [76, 172] width 6 height 6
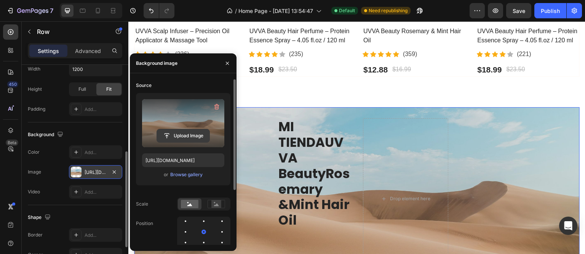
click at [178, 135] on input "file" at bounding box center [183, 135] width 53 height 13
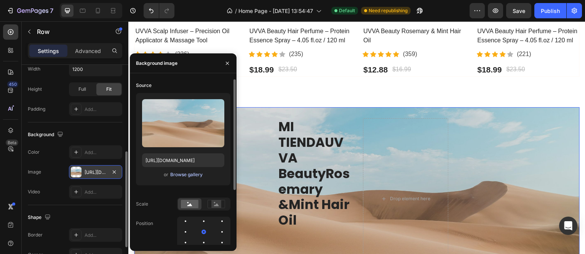
click at [185, 178] on button "Browse gallery" at bounding box center [186, 175] width 33 height 8
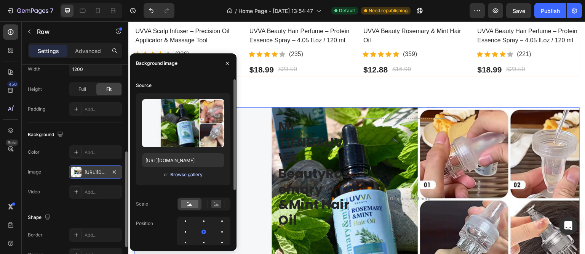
click at [173, 175] on div "Browse gallery" at bounding box center [186, 174] width 32 height 7
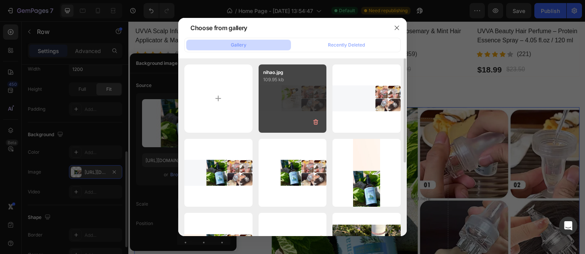
click at [290, 95] on div "nihao.jpg 109.95 kb" at bounding box center [293, 98] width 68 height 68
type input "https://cdn.shopify.com/s/files/1/0581/9380/5392/files/gempages_585941540086481…"
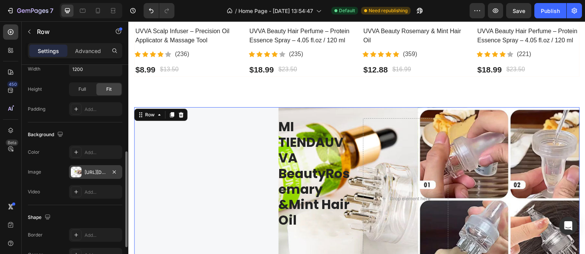
click at [249, 144] on div "MI TIENDAUVVA BeautyRosemary &Mint Hair Oil Heading Shop now Button Row Drop el…" at bounding box center [357, 198] width 446 height 183
click at [291, 142] on h2 "MI TIENDAUVVA BeautyRosemary &Mint Hair Oil" at bounding box center [314, 173] width 73 height 111
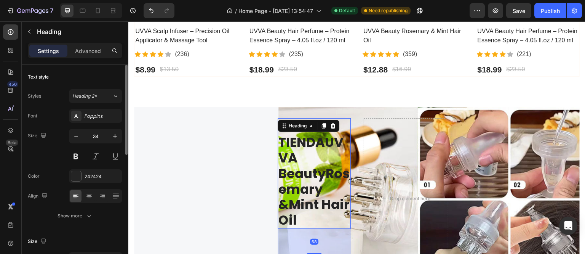
scroll to position [312, 0]
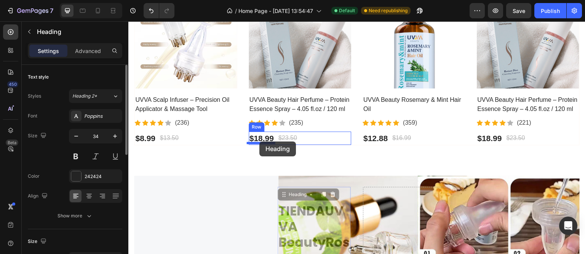
drag, startPoint x: 291, startPoint y: 142, endPoint x: 260, endPoint y: 141, distance: 31.6
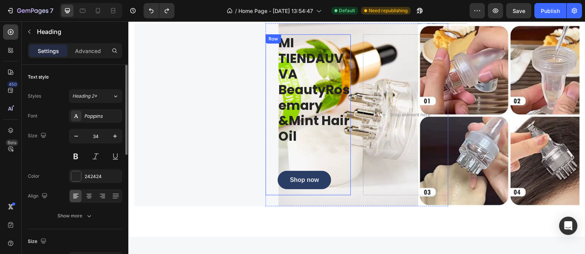
scroll to position [427, 0]
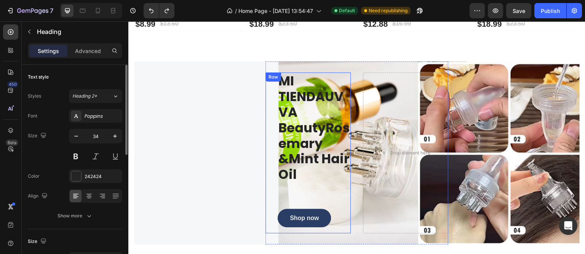
click at [269, 75] on div "Row" at bounding box center [273, 77] width 13 height 7
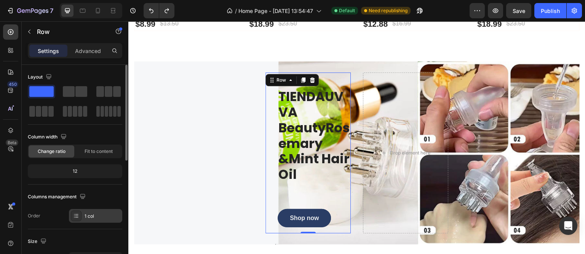
scroll to position [47, 0]
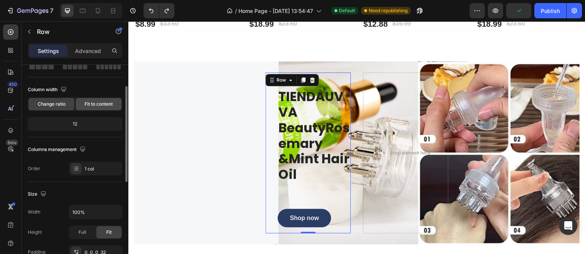
click at [91, 104] on span "Fit to content" at bounding box center [99, 104] width 28 height 7
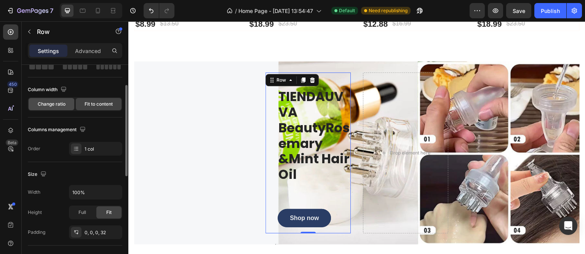
click at [63, 104] on span "Change ratio" at bounding box center [52, 104] width 28 height 7
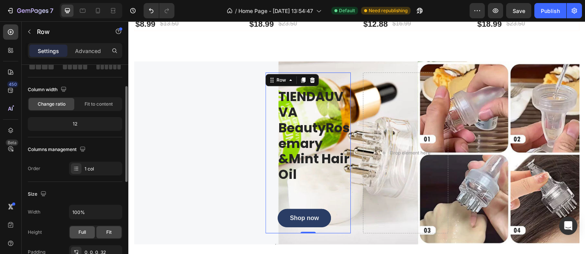
scroll to position [95, 0]
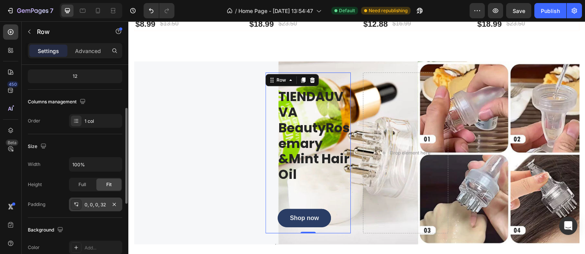
click at [104, 204] on div "0, 0, 0, 32" at bounding box center [96, 204] width 22 height 7
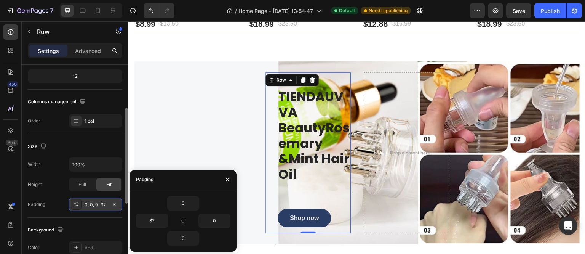
click at [104, 204] on div "0, 0, 0, 32" at bounding box center [96, 204] width 22 height 7
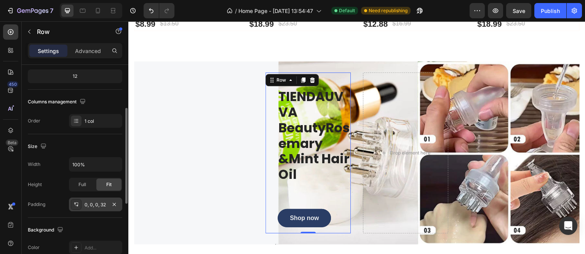
click at [104, 204] on div "0, 0, 0, 32" at bounding box center [96, 204] width 22 height 7
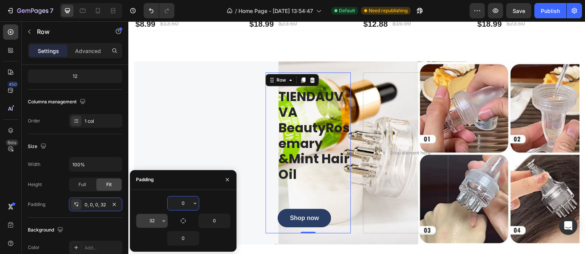
click at [152, 218] on input "32" at bounding box center [151, 221] width 31 height 14
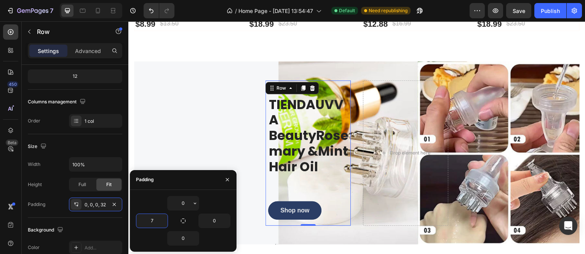
click at [146, 205] on div "0" at bounding box center [183, 203] width 95 height 14
click at [146, 221] on input "7" at bounding box center [151, 221] width 31 height 14
type input "0"
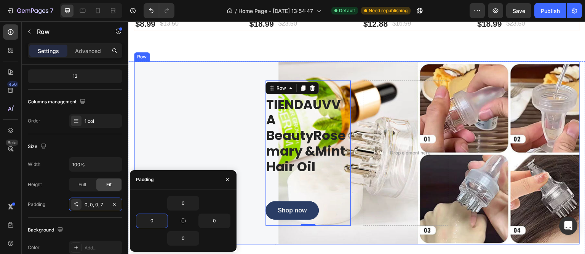
click at [210, 119] on div "MI TIENDAUVVA BeautyRosemary &Mint Hair Oil Heading Shop now Button Row 0 Drop …" at bounding box center [357, 152] width 446 height 183
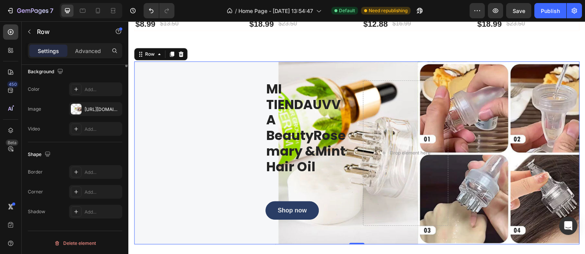
scroll to position [0, 0]
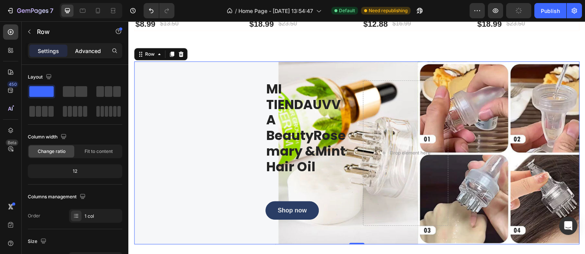
click at [94, 50] on p "Advanced" at bounding box center [88, 51] width 26 height 8
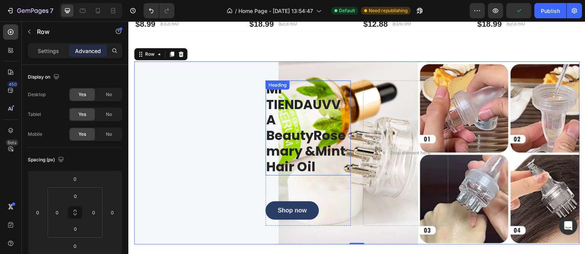
click at [298, 161] on h2 "MI TIENDAUVVA BeautyRosemary &Mint Hair Oil" at bounding box center [308, 127] width 85 height 95
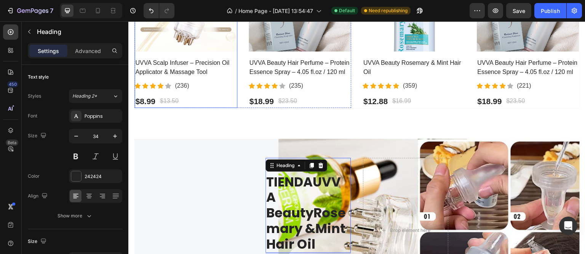
scroll to position [312, 0]
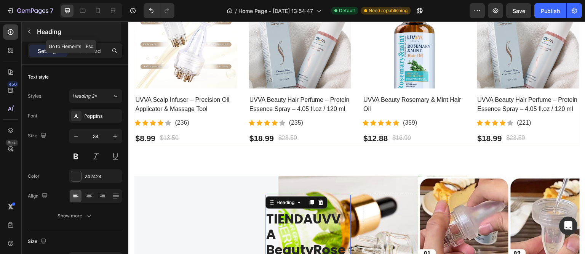
click at [37, 33] on p "Heading" at bounding box center [78, 31] width 82 height 9
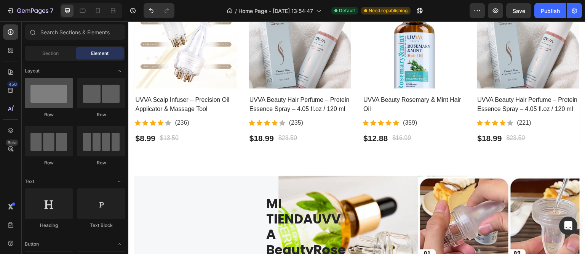
click at [42, 99] on div at bounding box center [49, 93] width 48 height 30
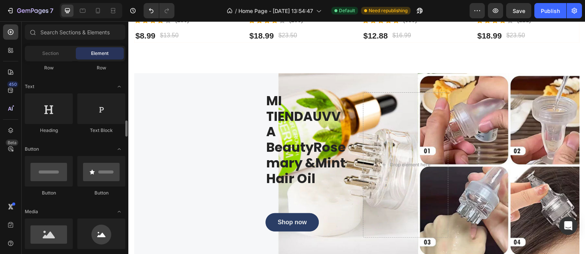
scroll to position [143, 0]
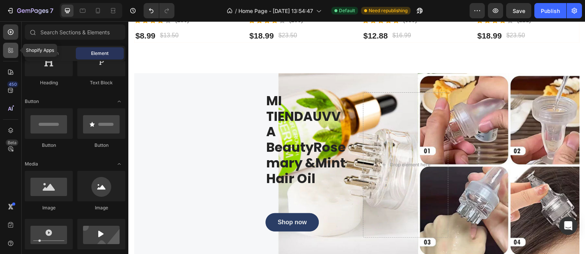
click at [14, 51] on icon at bounding box center [11, 50] width 8 height 8
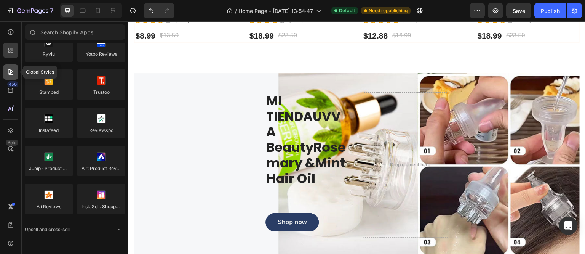
click at [15, 73] on div at bounding box center [10, 71] width 15 height 15
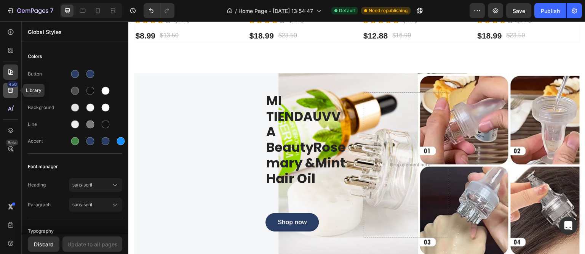
click at [11, 90] on icon at bounding box center [10, 90] width 5 height 5
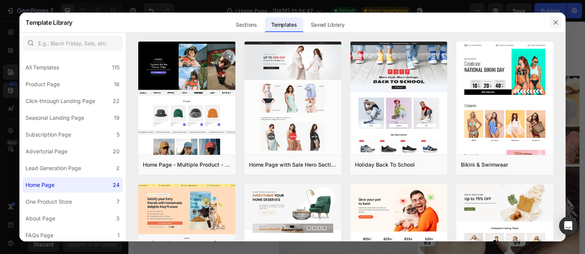
click at [555, 24] on icon "button" at bounding box center [556, 22] width 6 height 6
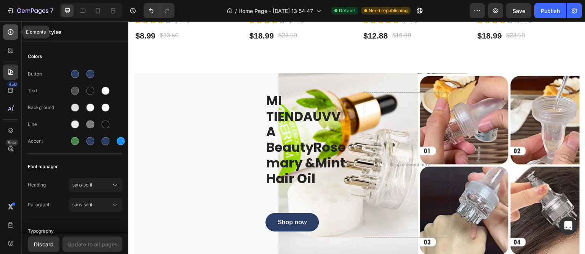
click at [14, 31] on div at bounding box center [10, 31] width 15 height 15
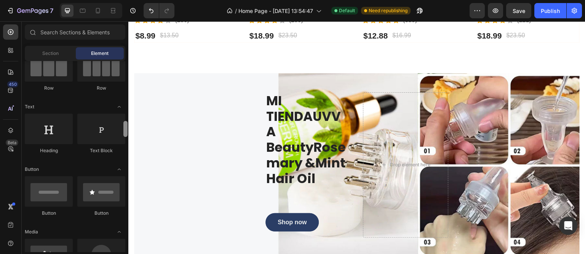
drag, startPoint x: 125, startPoint y: 84, endPoint x: 125, endPoint y: 71, distance: 12.6
click at [125, 121] on div at bounding box center [125, 129] width 4 height 16
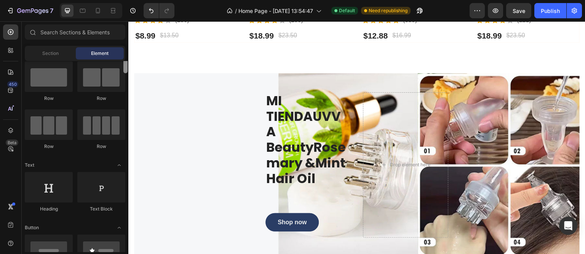
scroll to position [0, 0]
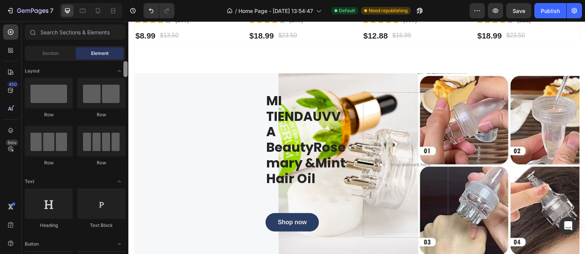
drag, startPoint x: 125, startPoint y: 71, endPoint x: 125, endPoint y: 51, distance: 20.2
click at [125, 51] on div "Sections(18) Elements(83) Section Element Hero Section Product Detail Brands Tr…" at bounding box center [75, 138] width 107 height 228
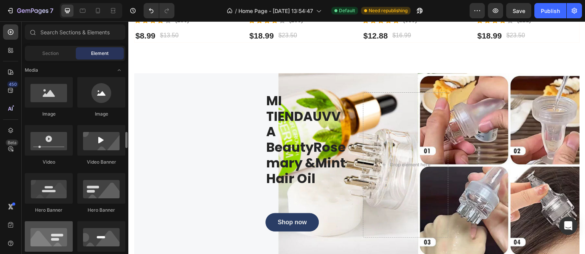
scroll to position [284, 0]
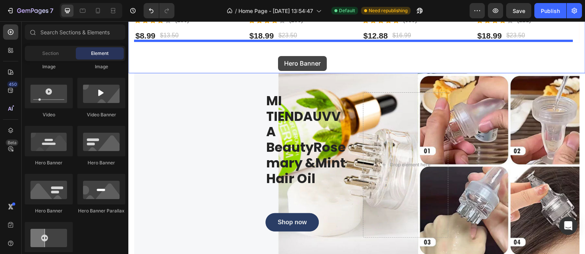
drag, startPoint x: 235, startPoint y: 156, endPoint x: 278, endPoint y: 56, distance: 108.7
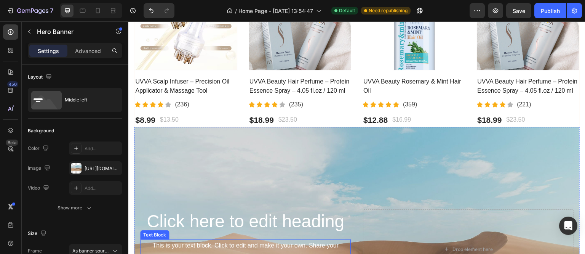
scroll to position [301, 0]
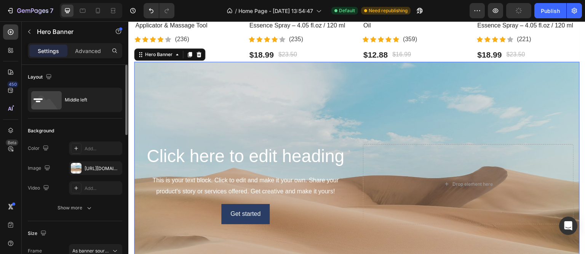
scroll to position [377, 0]
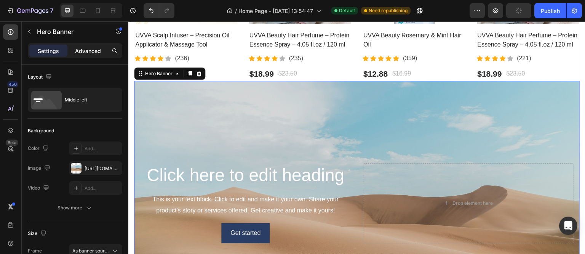
click at [99, 52] on p "Advanced" at bounding box center [88, 51] width 26 height 8
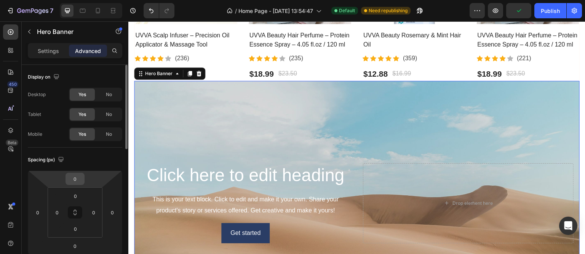
click at [77, 177] on input "0" at bounding box center [74, 178] width 15 height 11
drag, startPoint x: 77, startPoint y: 177, endPoint x: 72, endPoint y: 177, distance: 5.0
click at [77, 177] on input "0" at bounding box center [74, 178] width 15 height 11
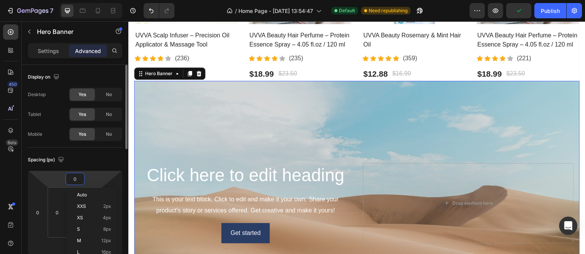
click at [72, 177] on input "0" at bounding box center [74, 178] width 15 height 11
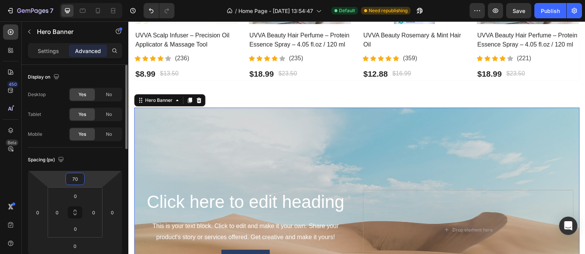
drag, startPoint x: 75, startPoint y: 178, endPoint x: 71, endPoint y: 178, distance: 4.6
click at [71, 178] on input "70" at bounding box center [74, 178] width 15 height 11
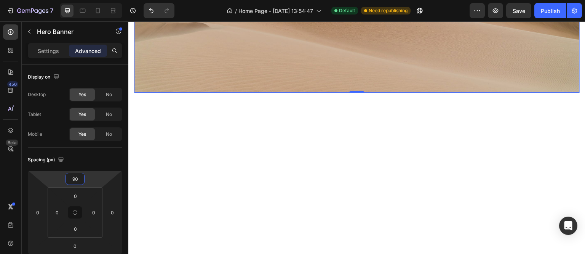
scroll to position [453, 0]
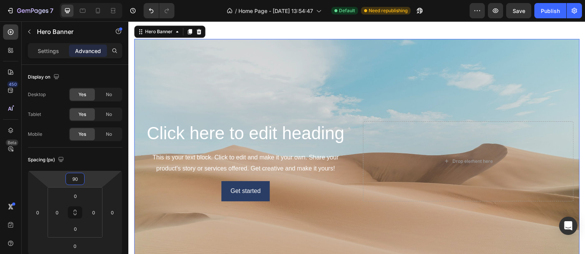
type input "90"
click at [356, 46] on div "Background Image" at bounding box center [357, 161] width 446 height 244
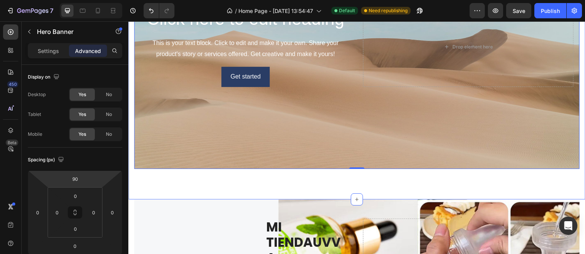
scroll to position [682, 0]
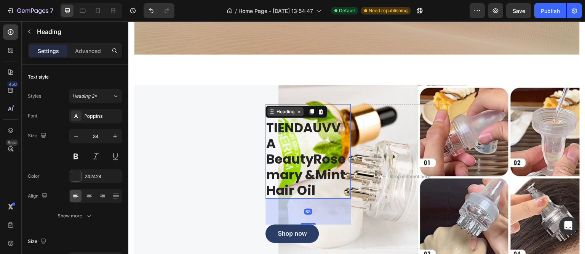
click at [276, 108] on div "Heading" at bounding box center [285, 111] width 21 height 7
click at [277, 108] on div "Heading" at bounding box center [285, 111] width 21 height 7
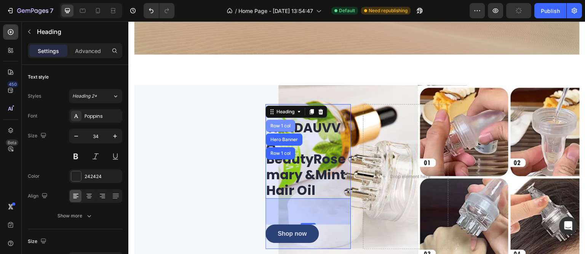
click at [280, 123] on div "Row 1 col" at bounding box center [280, 125] width 23 height 5
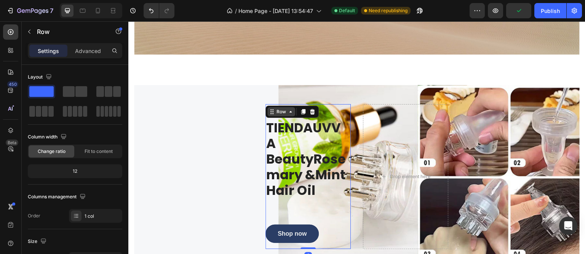
click at [279, 108] on div "Row" at bounding box center [281, 111] width 13 height 7
click at [346, 147] on h2 "MI TIENDAUVVA BeautyRosemary &Mint Hair Oil" at bounding box center [308, 151] width 85 height 95
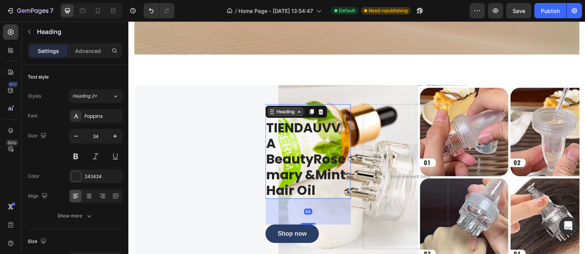
click at [270, 109] on icon at bounding box center [272, 112] width 6 height 6
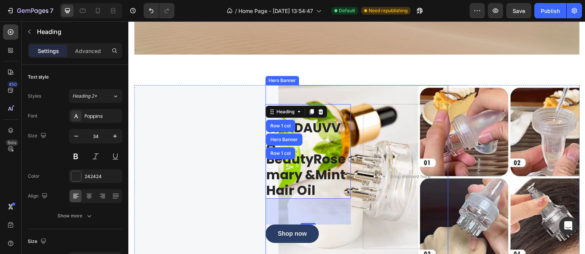
click at [278, 77] on div "Hero Banner" at bounding box center [282, 80] width 30 height 7
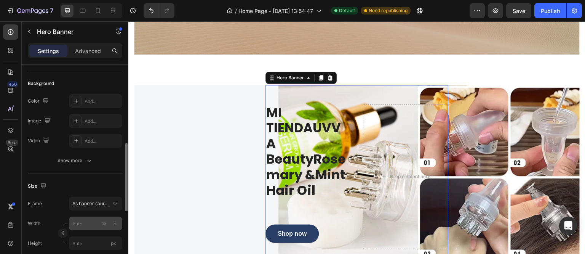
scroll to position [95, 0]
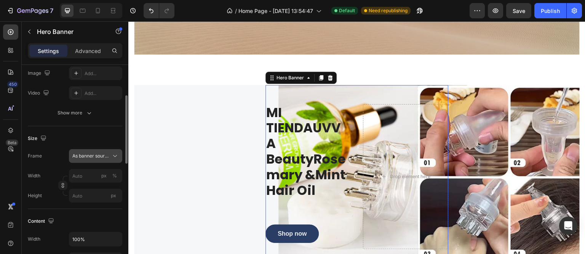
click at [100, 156] on span "As banner source" at bounding box center [90, 155] width 37 height 7
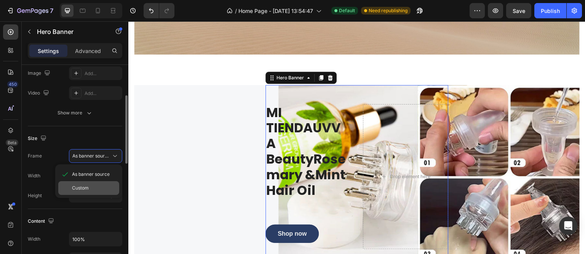
click at [91, 186] on div "Custom" at bounding box center [94, 187] width 44 height 7
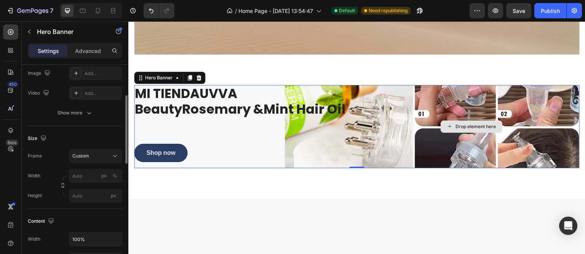
click at [422, 116] on div "Drop element here" at bounding box center [471, 126] width 217 height 83
click at [348, 130] on div "MI TIENDAUVVA BeautyRosemary &Mint Hair Oil Heading Shop now Button Row Drop el…" at bounding box center [357, 126] width 446 height 83
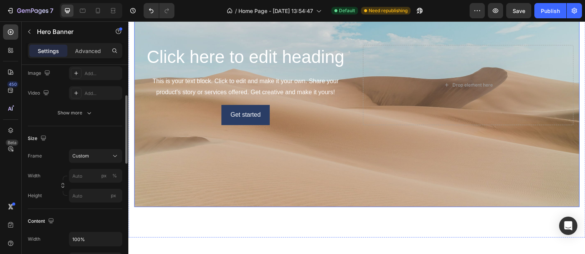
scroll to position [453, 0]
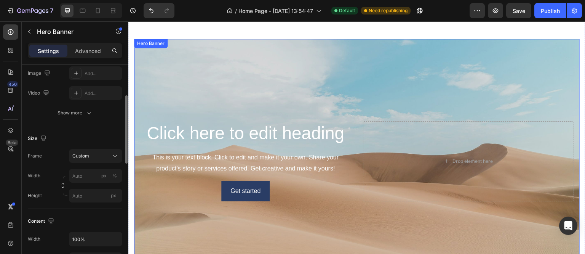
click at [149, 57] on div "Background Image" at bounding box center [357, 161] width 446 height 244
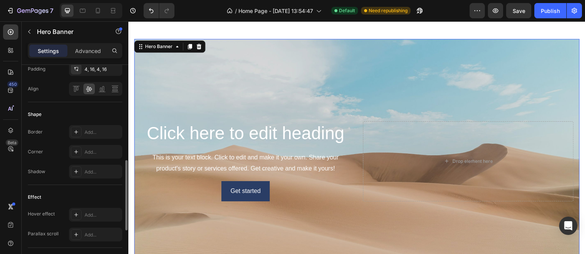
scroll to position [189, 0]
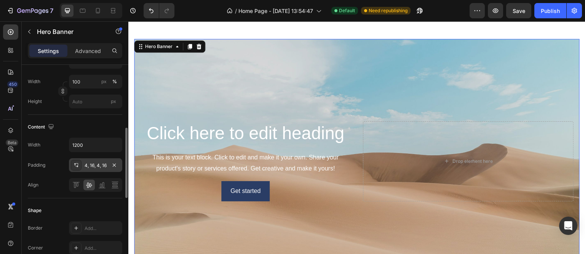
click at [79, 163] on div at bounding box center [76, 165] width 11 height 11
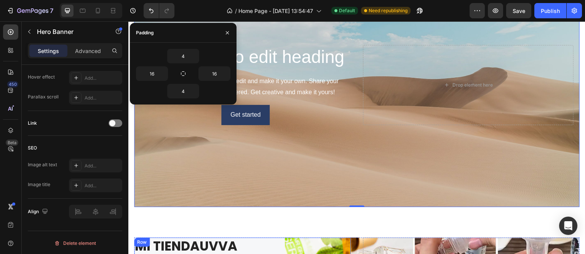
scroll to position [644, 0]
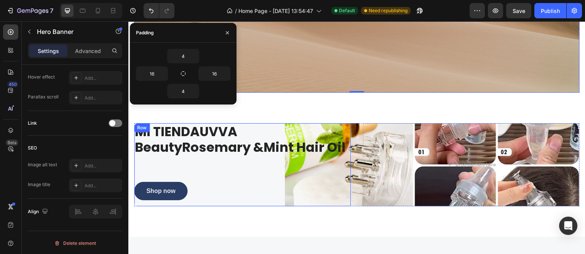
click at [254, 160] on div "MI TIENDAUVVA BeautyRosemary &Mint Hair Oil Heading Shop now Button" at bounding box center [242, 164] width 217 height 83
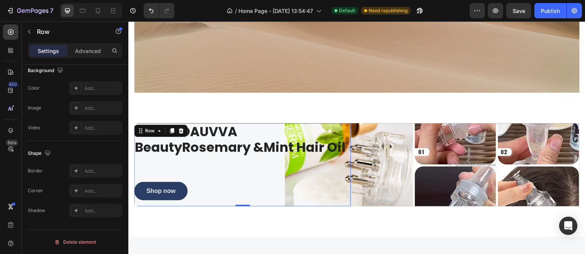
scroll to position [0, 0]
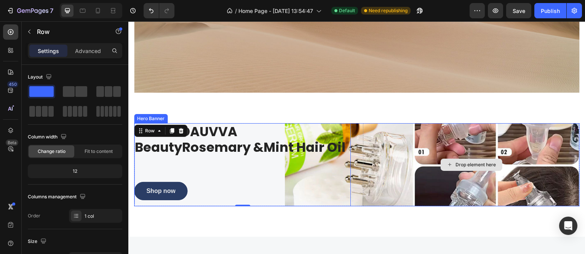
click at [373, 123] on div "Drop element here" at bounding box center [471, 164] width 217 height 83
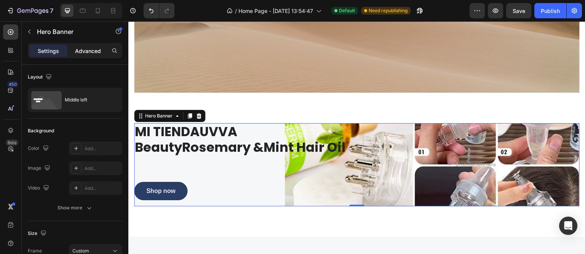
click at [90, 52] on p "Advanced" at bounding box center [88, 51] width 26 height 8
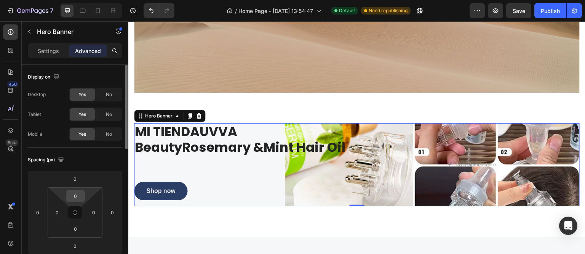
click at [72, 197] on input "0" at bounding box center [75, 195] width 15 height 11
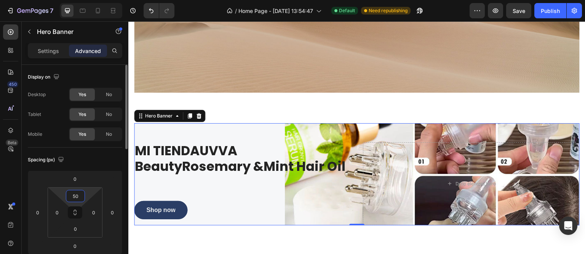
drag, startPoint x: 74, startPoint y: 196, endPoint x: 69, endPoint y: 198, distance: 5.5
click at [69, 198] on input "50" at bounding box center [75, 195] width 15 height 11
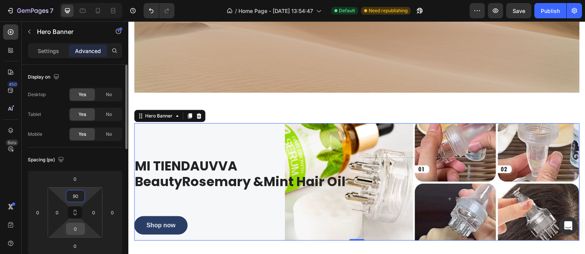
type input "90"
click at [74, 233] on input "0" at bounding box center [75, 228] width 15 height 11
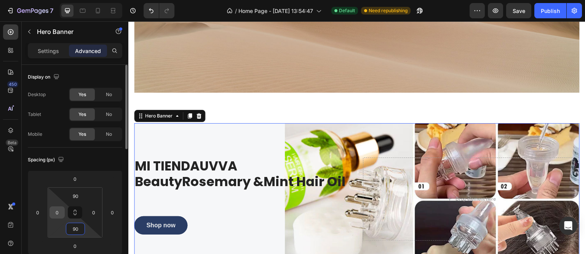
type input "90"
click at [55, 212] on input "0" at bounding box center [56, 212] width 11 height 11
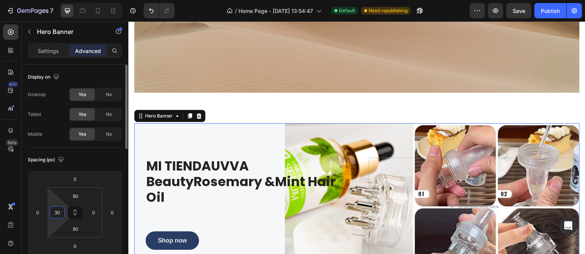
click at [51, 214] on input "30" at bounding box center [56, 212] width 11 height 11
type input "50"
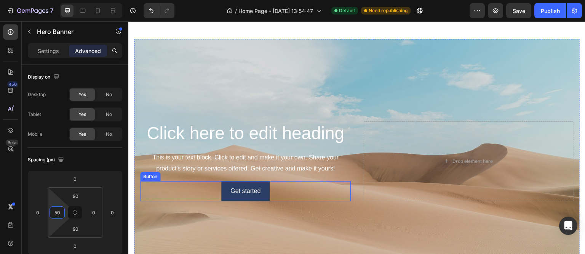
scroll to position [377, 0]
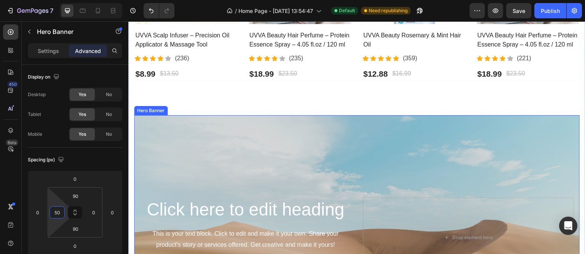
click at [343, 126] on div "Background Image" at bounding box center [357, 237] width 446 height 244
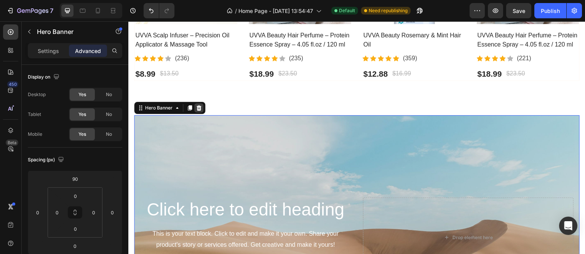
click at [199, 107] on icon at bounding box center [199, 107] width 5 height 5
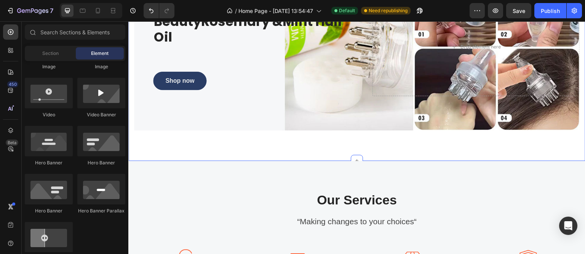
scroll to position [415, 0]
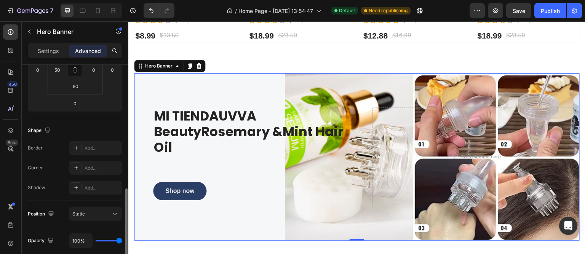
scroll to position [190, 0]
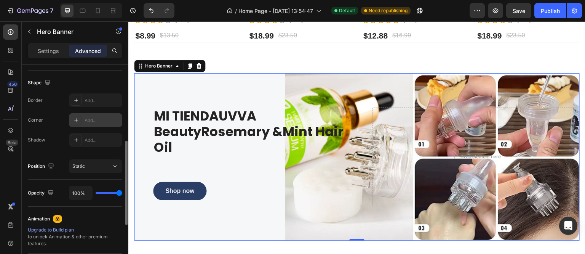
click at [75, 118] on icon at bounding box center [76, 120] width 6 height 6
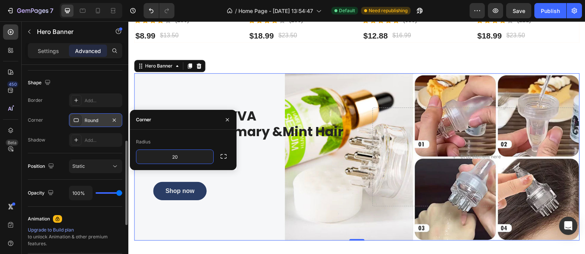
type input "20"
click at [177, 137] on div "Radius" at bounding box center [183, 142] width 95 height 12
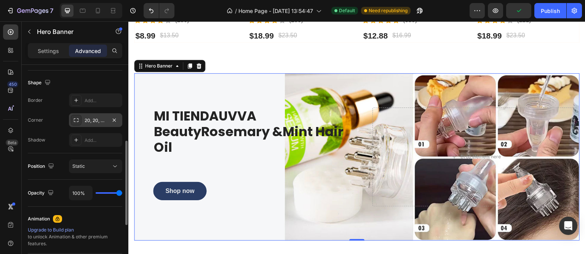
click at [170, 104] on div "MI TIENDAUVVA BeautyRosemary &Mint Hair Oil Heading Shop now Button Row Drop el…" at bounding box center [357, 156] width 446 height 167
click at [165, 111] on div "Heading" at bounding box center [165, 112] width 21 height 7
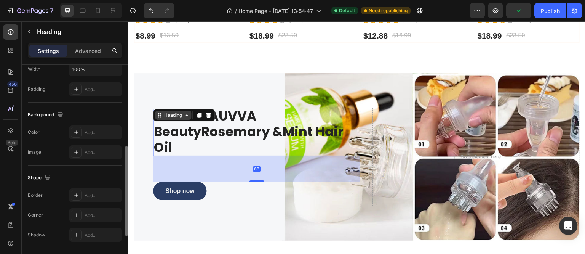
scroll to position [0, 0]
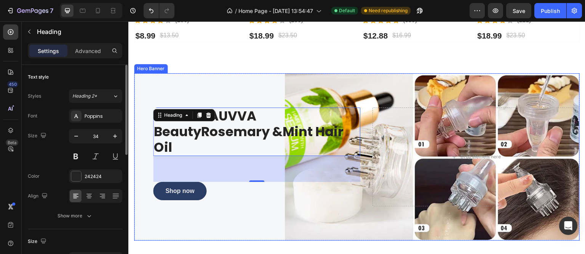
click at [145, 69] on div "Hero Banner" at bounding box center [151, 68] width 34 height 9
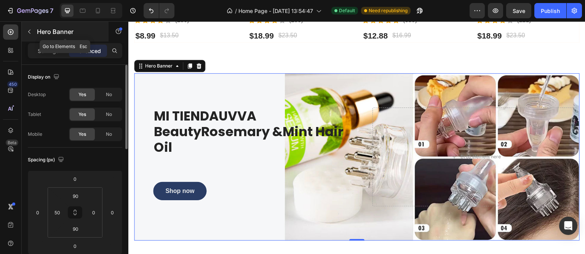
click at [29, 33] on icon "button" at bounding box center [29, 32] width 6 height 6
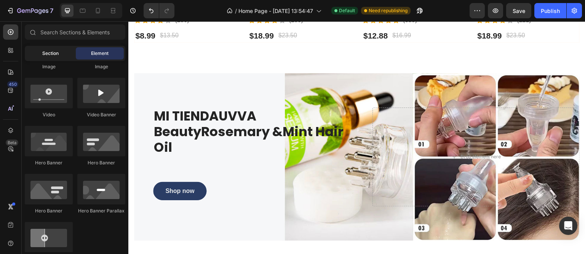
click at [59, 51] on div "Section" at bounding box center [50, 53] width 48 height 12
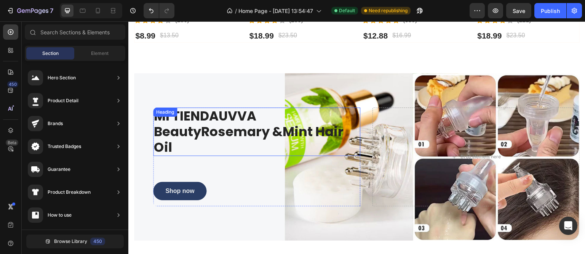
click at [345, 143] on h2 "MI TIENDAUVVA BeautyRosemary &Mint Hair Oil" at bounding box center [256, 131] width 207 height 48
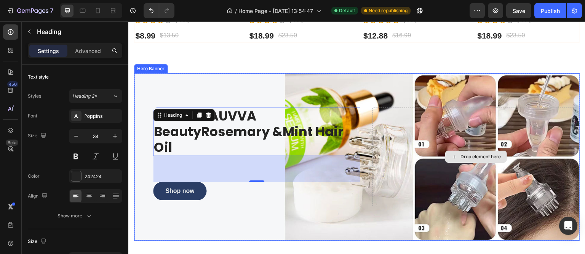
click at [378, 184] on div "Drop element here" at bounding box center [476, 156] width 207 height 98
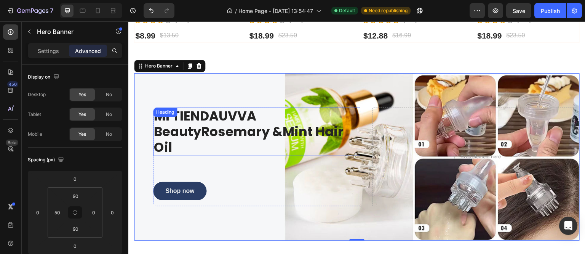
click at [169, 111] on div "Heading" at bounding box center [165, 112] width 21 height 7
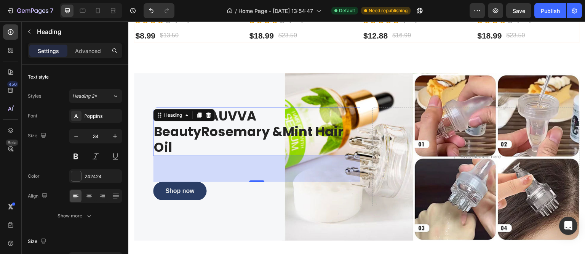
scroll to position [453, 0]
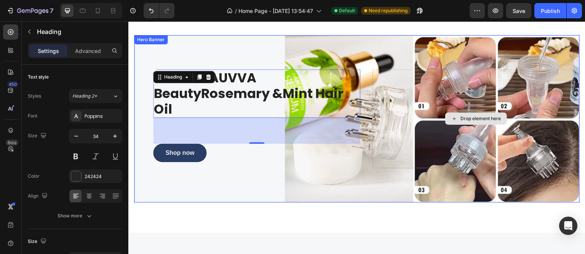
click at [394, 109] on div "Drop element here" at bounding box center [476, 118] width 207 height 98
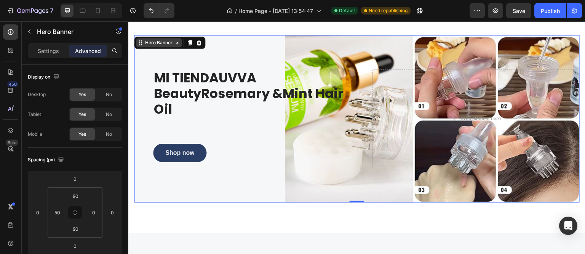
click at [158, 41] on div "Hero Banner" at bounding box center [159, 42] width 30 height 7
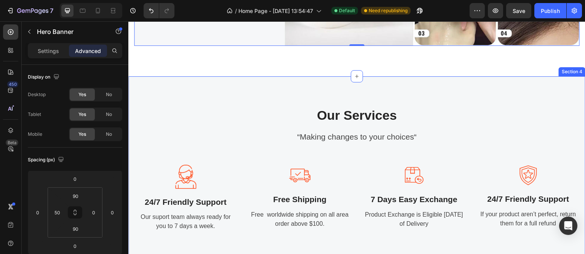
scroll to position [606, 0]
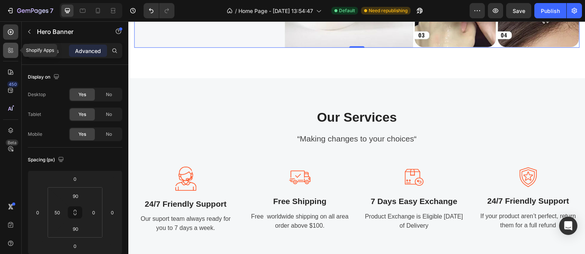
click at [8, 53] on icon at bounding box center [11, 50] width 8 height 8
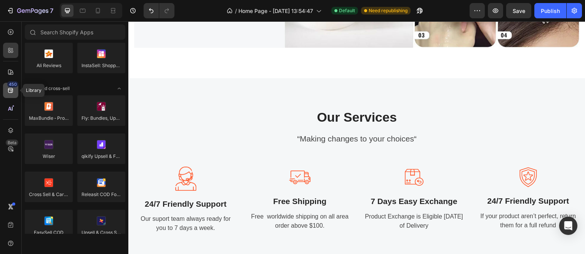
click at [15, 90] on div "450" at bounding box center [10, 90] width 15 height 15
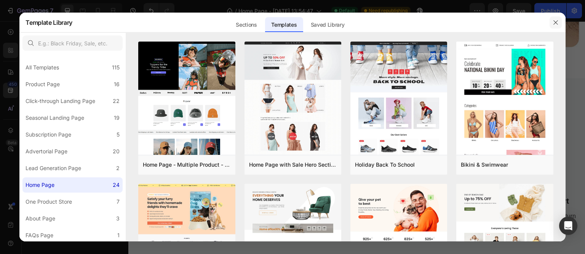
click at [553, 22] on icon "button" at bounding box center [556, 22] width 6 height 6
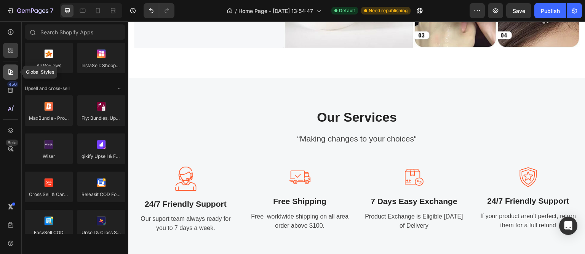
click at [8, 79] on div at bounding box center [10, 71] width 15 height 15
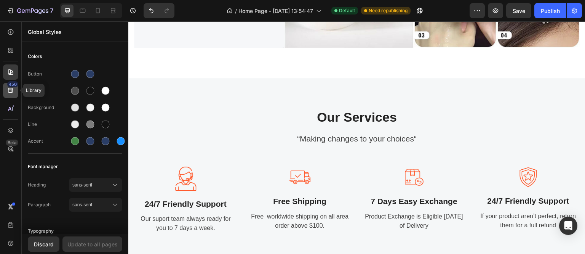
click at [8, 93] on icon at bounding box center [11, 91] width 8 height 8
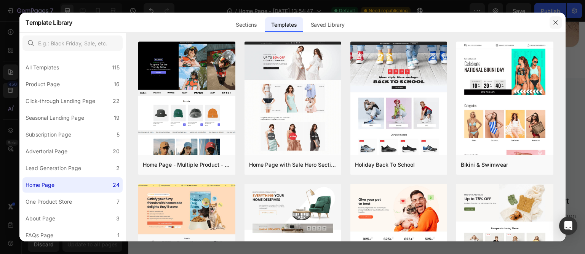
click at [556, 22] on icon "button" at bounding box center [556, 22] width 6 height 6
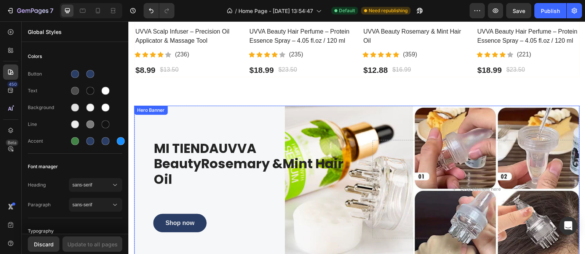
scroll to position [377, 0]
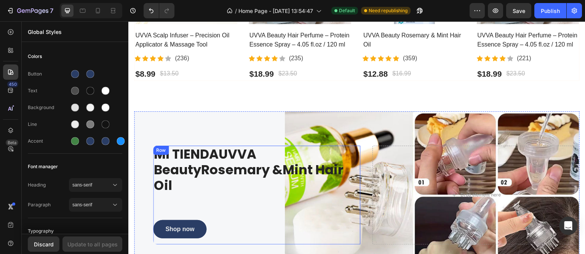
click at [354, 194] on div "MI TIENDAUVVA BeautyRosemary &Mint Hair Oil Heading Shop now Button" at bounding box center [256, 195] width 207 height 98
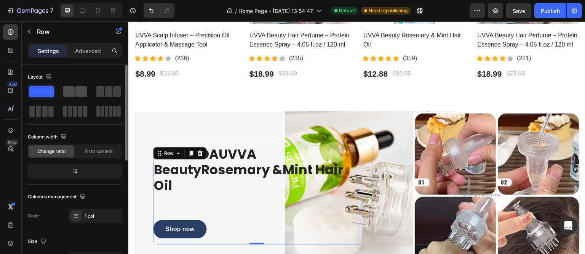
click at [76, 93] on span at bounding box center [81, 91] width 12 height 11
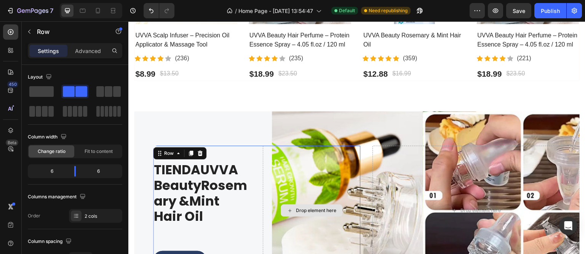
scroll to position [453, 0]
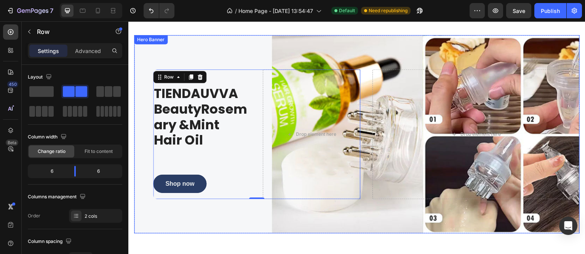
click at [147, 38] on div "Hero Banner" at bounding box center [151, 39] width 30 height 7
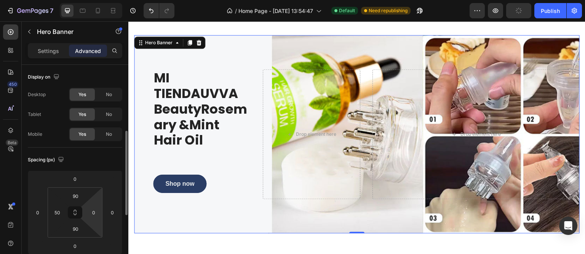
scroll to position [190, 0]
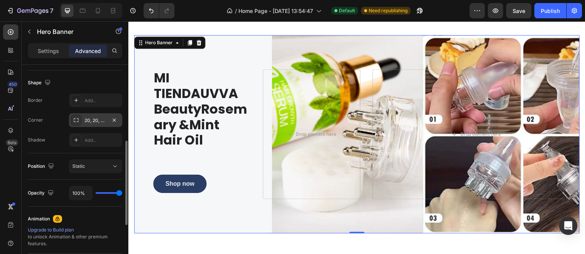
click at [91, 123] on div "20, 20, 20, 20" at bounding box center [95, 120] width 53 height 14
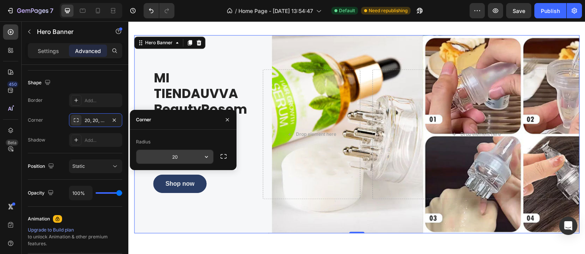
click at [177, 156] on input "20" at bounding box center [174, 157] width 77 height 14
type input "60"
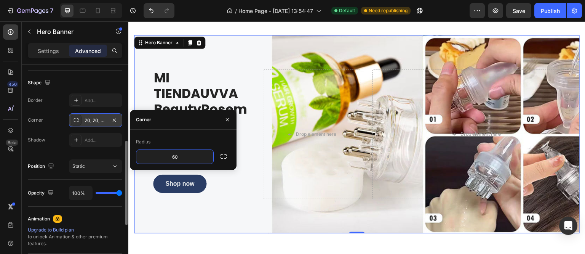
click at [96, 124] on div "20, 20, 20, 20" at bounding box center [95, 120] width 53 height 14
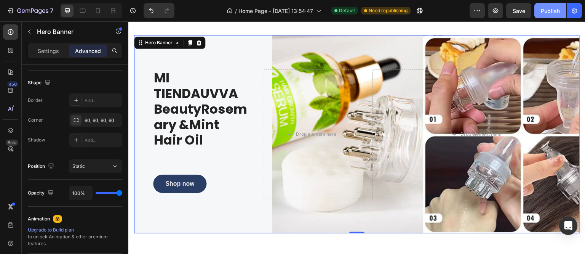
click at [565, 6] on button "Publish" at bounding box center [551, 10] width 32 height 15
click at [498, 13] on icon "button" at bounding box center [496, 11] width 8 height 8
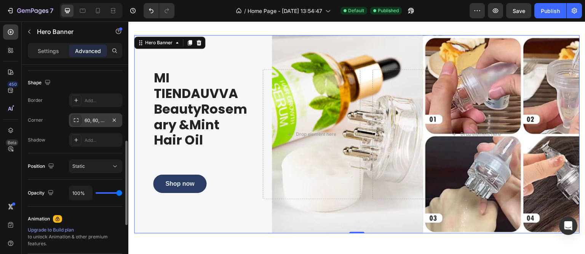
click at [75, 118] on icon at bounding box center [76, 120] width 6 height 6
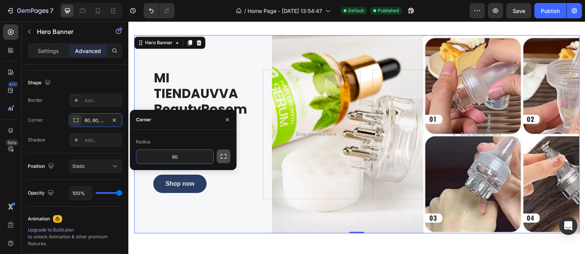
click at [222, 155] on icon "button" at bounding box center [224, 156] width 8 height 8
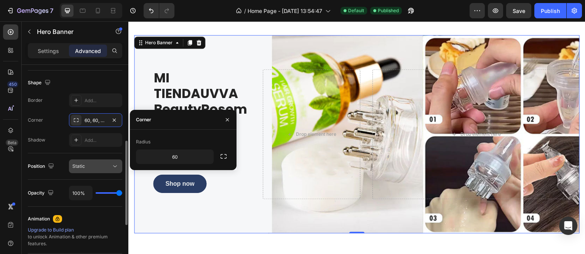
click at [98, 168] on div "Static" at bounding box center [91, 166] width 39 height 7
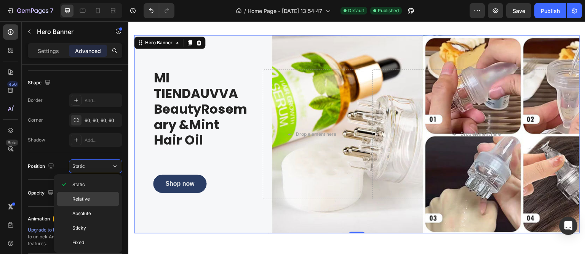
click at [85, 196] on span "Relative" at bounding box center [81, 199] width 18 height 7
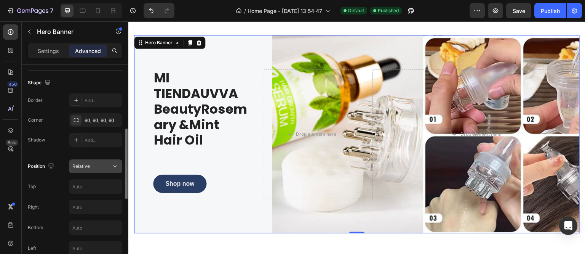
click at [101, 164] on div "Relative" at bounding box center [91, 166] width 39 height 7
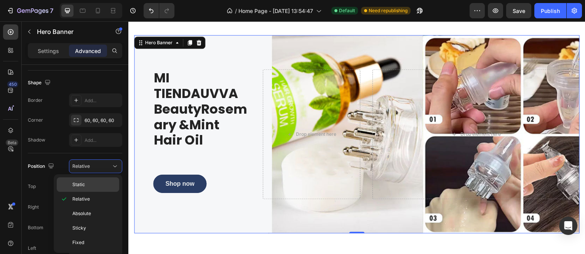
click at [85, 189] on div "Static" at bounding box center [88, 184] width 62 height 14
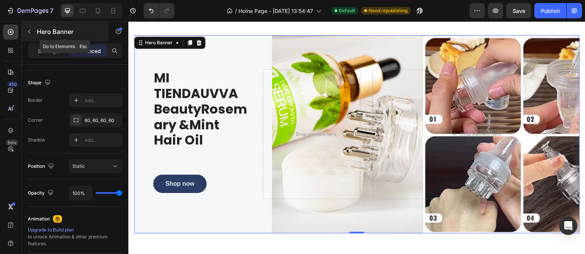
click at [31, 33] on icon "button" at bounding box center [29, 32] width 6 height 6
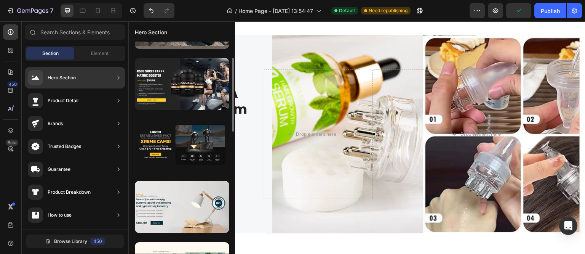
scroll to position [95, 0]
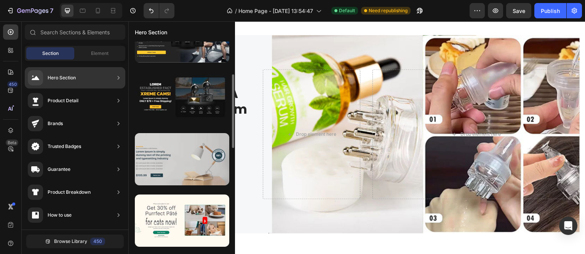
click at [189, 173] on div at bounding box center [182, 159] width 95 height 52
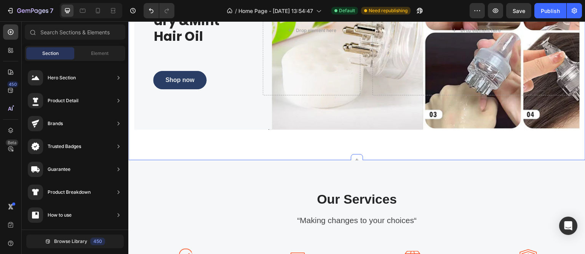
scroll to position [707, 0]
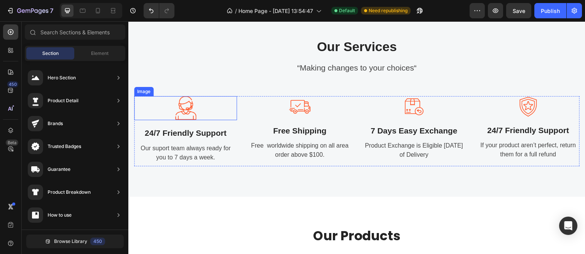
click at [182, 105] on img at bounding box center [185, 108] width 21 height 24
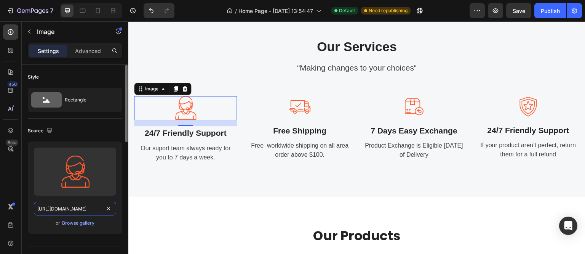
click at [75, 209] on input "https://ucarecdn.com/11d326d8-2cdf-4ebb-9b4c-0cc5cc252dea/-/format/auto/" at bounding box center [75, 209] width 82 height 14
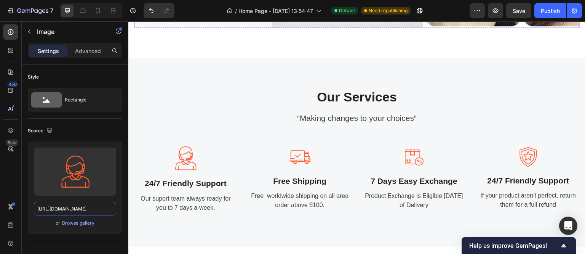
scroll to position [669, 0]
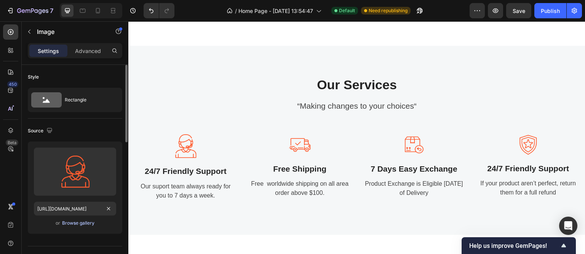
click at [79, 224] on div "Browse gallery" at bounding box center [78, 223] width 32 height 7
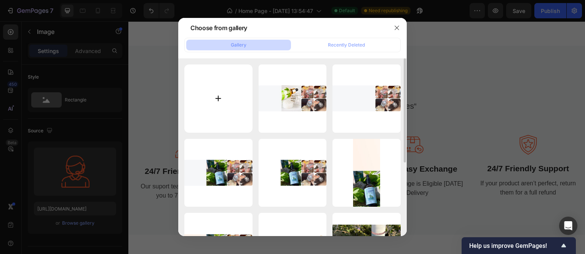
click at [225, 88] on input "file" at bounding box center [218, 98] width 68 height 68
type input "C:\fakepath\1.png"
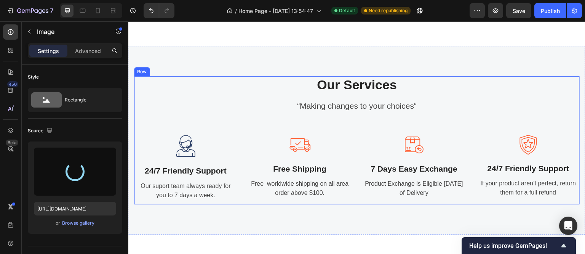
type input "https://cdn.shopify.com/s/files/1/0581/9380/5392/files/gempages_585941540086481…"
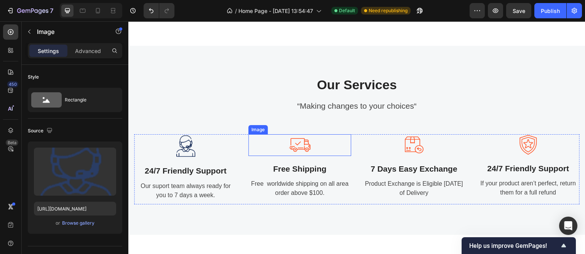
click at [312, 144] on div at bounding box center [299, 145] width 103 height 22
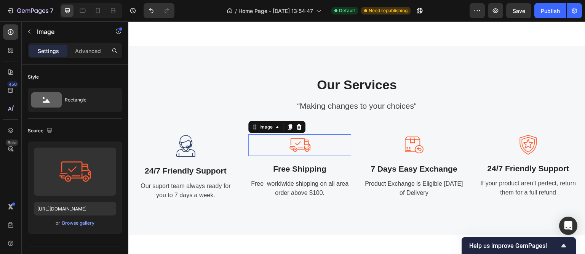
scroll to position [190, 0]
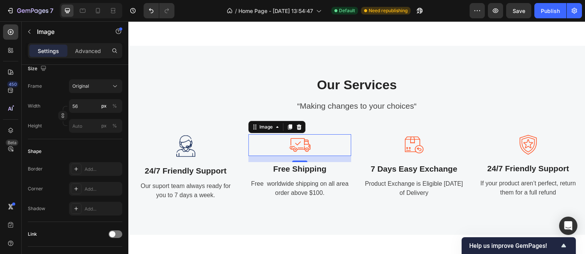
click at [301, 152] on img at bounding box center [299, 145] width 21 height 22
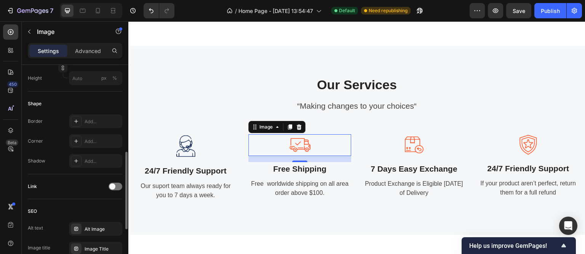
scroll to position [364, 0]
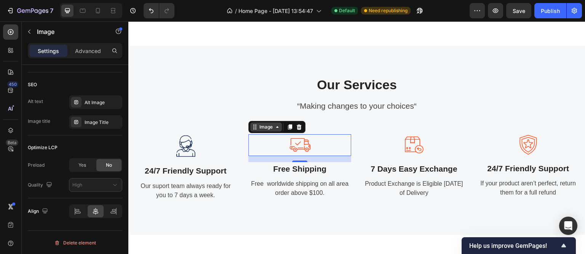
click at [264, 127] on div "Image" at bounding box center [266, 126] width 16 height 7
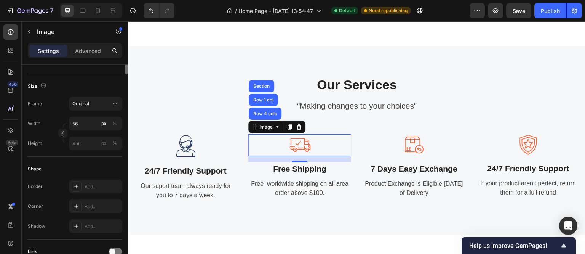
scroll to position [0, 0]
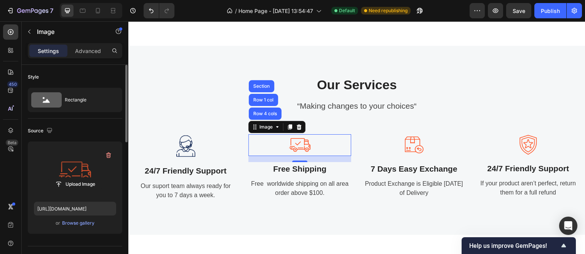
click at [69, 167] on label at bounding box center [75, 171] width 82 height 48
click at [69, 178] on input "file" at bounding box center [75, 184] width 53 height 13
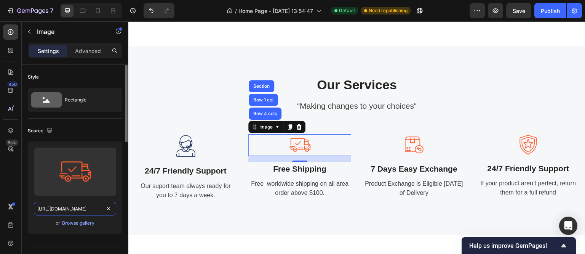
click at [78, 209] on input "https://ucarecdn.com/3246e3bb-be86-4864-acbe-a56f5bc0e4db/-/format/auto/" at bounding box center [75, 209] width 82 height 14
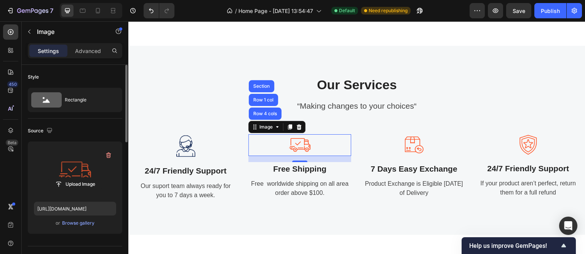
click at [78, 172] on label at bounding box center [75, 171] width 82 height 48
click at [78, 178] on input "file" at bounding box center [75, 184] width 53 height 13
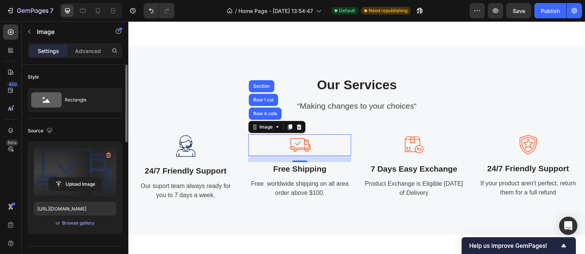
type input "https://cdn.shopify.com/s/files/1/0581/9380/5392/files/gempages_585941540086481…"
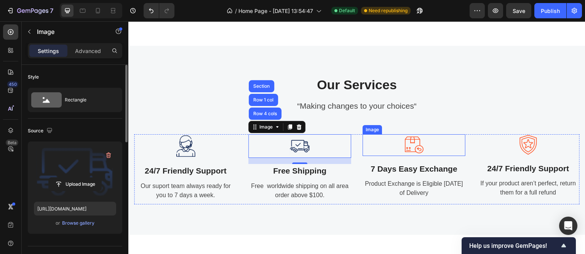
click at [418, 143] on img at bounding box center [414, 145] width 21 height 22
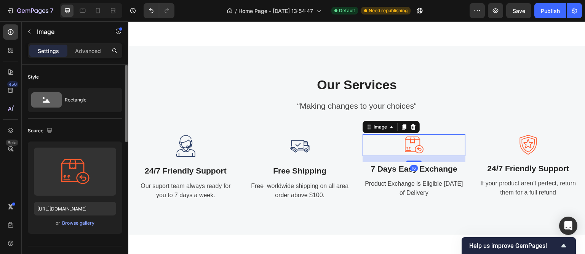
click at [72, 216] on div "Upload Image https://ucarecdn.com/93d8226c-6980-4f71-96a4-af5035f2c1a4/-/format…" at bounding box center [75, 187] width 95 height 92
click at [72, 210] on input "https://ucarecdn.com/93d8226c-6980-4f71-96a4-af5035f2c1a4/-/format/auto/" at bounding box center [75, 209] width 82 height 14
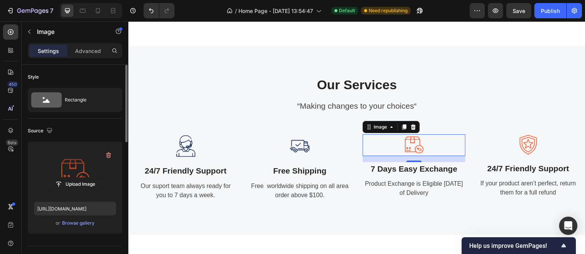
click at [62, 172] on label at bounding box center [75, 171] width 82 height 48
click at [62, 178] on input "file" at bounding box center [75, 184] width 53 height 13
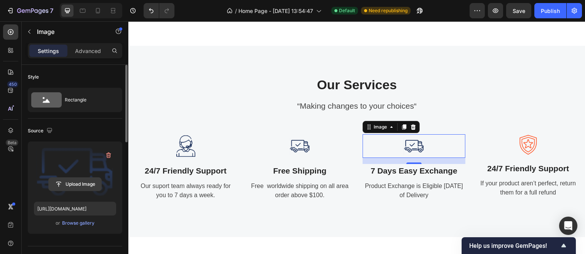
click at [69, 182] on input "file" at bounding box center [75, 184] width 53 height 13
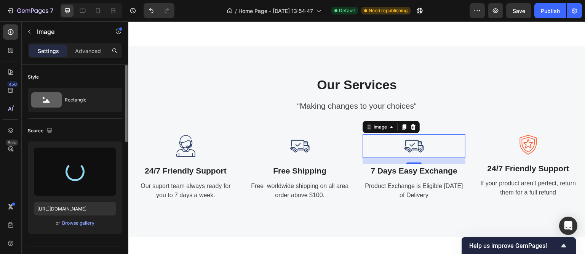
type input "https://cdn.shopify.com/s/files/1/0581/9380/5392/files/gempages_585941540086481…"
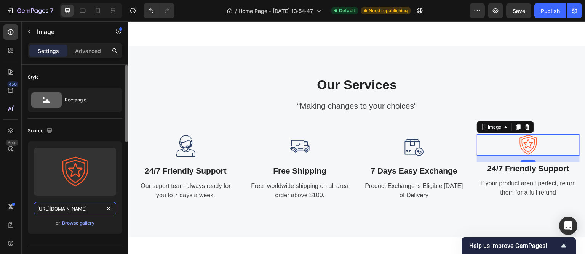
click at [74, 207] on input "https://ucarecdn.com/706e07e4-ed54-472f-9ea4-613bec04f14c/-/format/auto/" at bounding box center [75, 209] width 82 height 14
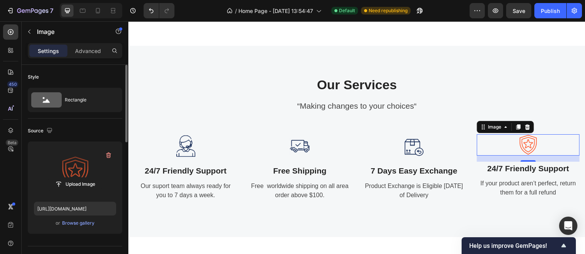
click at [76, 169] on label at bounding box center [75, 171] width 82 height 48
click at [76, 178] on input "file" at bounding box center [75, 184] width 53 height 13
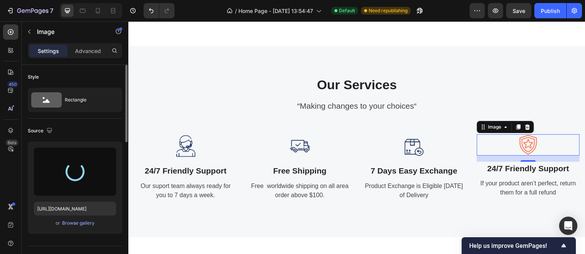
type input "https://cdn.shopify.com/s/files/1/0581/9380/5392/files/gempages_585941540086481…"
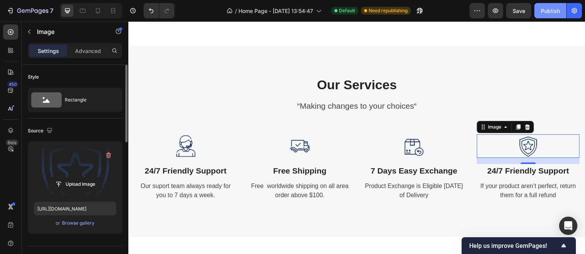
click at [556, 14] on div "Publish" at bounding box center [550, 11] width 19 height 8
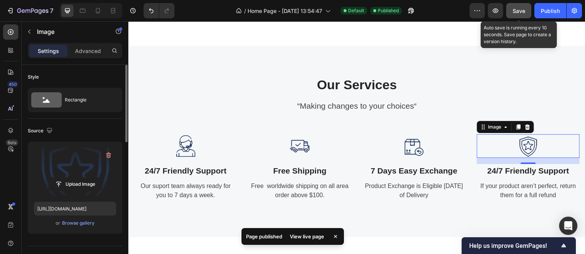
click at [524, 15] on button "Save" at bounding box center [518, 10] width 25 height 15
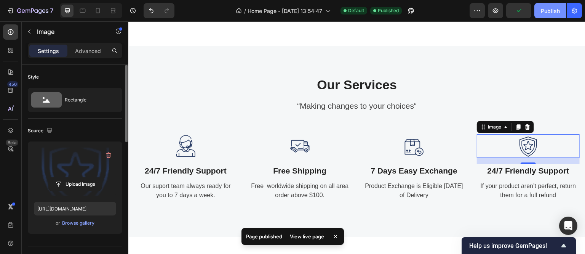
click at [546, 6] on button "Publish" at bounding box center [551, 10] width 32 height 15
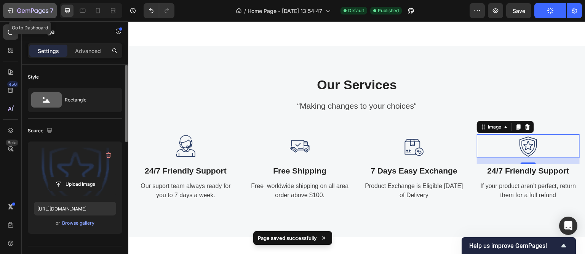
click at [19, 14] on icon "button" at bounding box center [32, 11] width 31 height 6
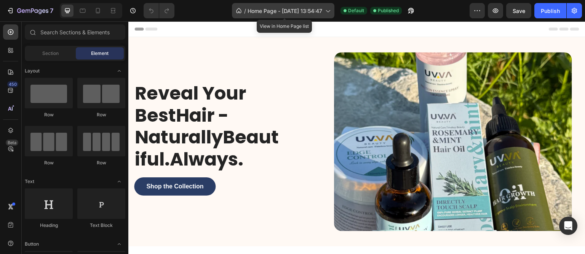
click at [326, 10] on icon at bounding box center [328, 11] width 8 height 8
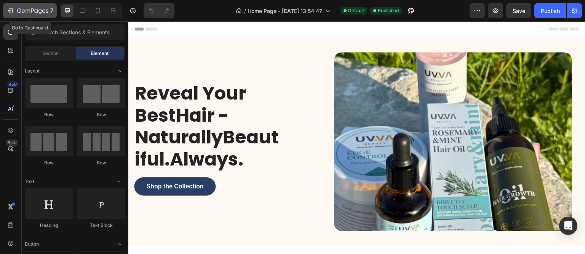
click at [13, 11] on icon "button" at bounding box center [10, 11] width 8 height 8
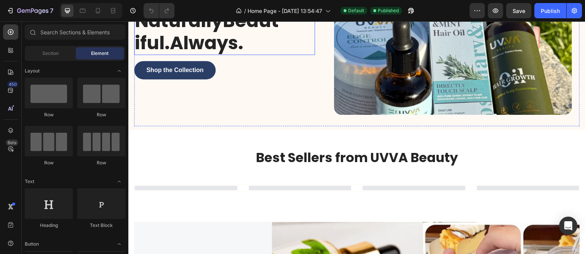
scroll to position [191, 0]
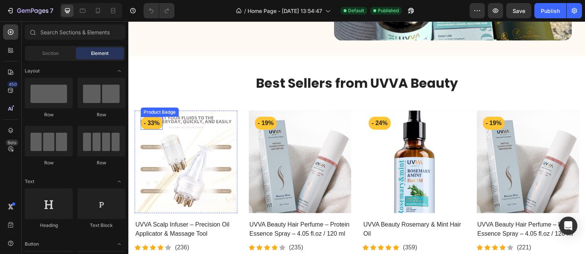
click at [151, 119] on pre "- 33%" at bounding box center [152, 123] width 22 height 13
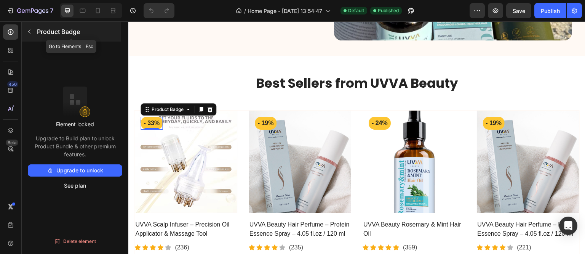
click at [27, 31] on icon "button" at bounding box center [29, 32] width 6 height 6
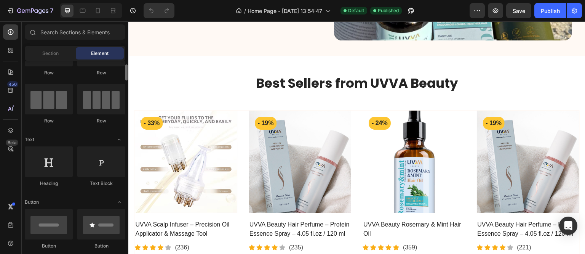
scroll to position [0, 0]
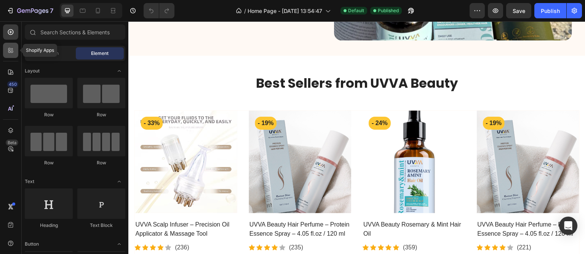
click at [11, 51] on icon at bounding box center [12, 52] width 2 height 2
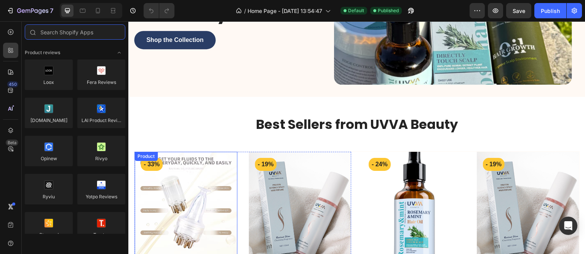
scroll to position [140, 0]
